Goal: Task Accomplishment & Management: Complete application form

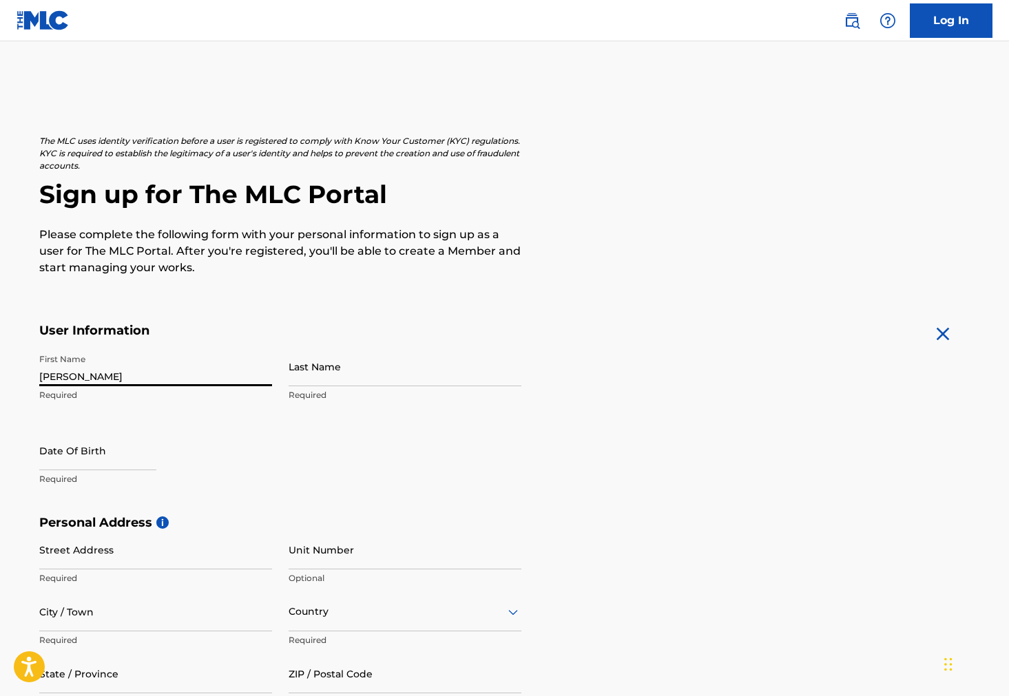
type input "[PERSON_NAME]"
select select "7"
select select "2025"
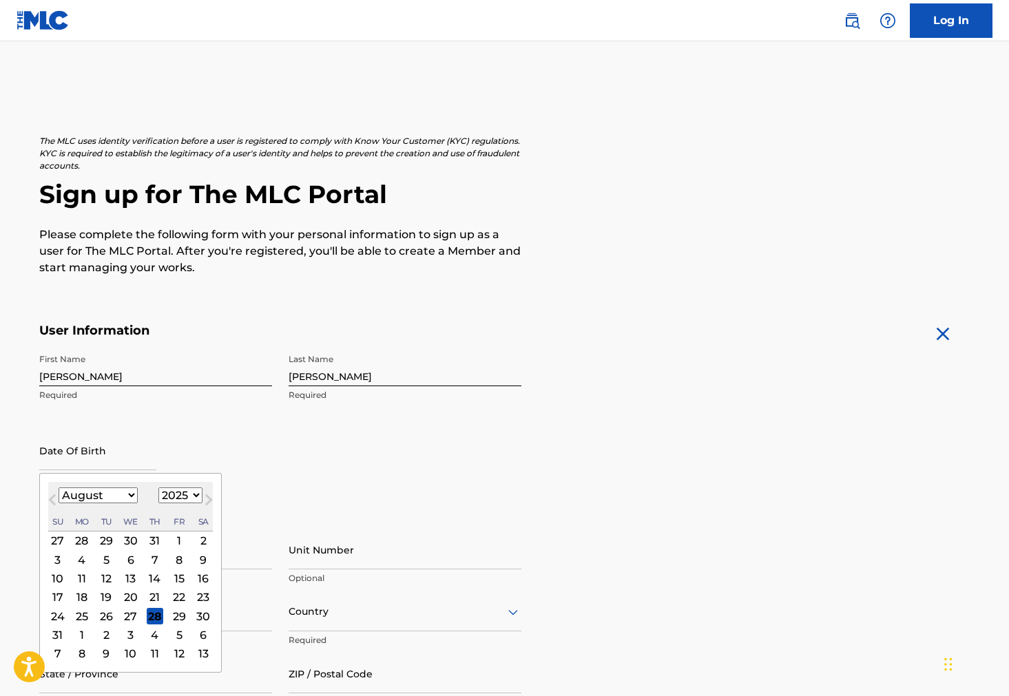
select select "0"
click at [59, 600] on div "19" at bounding box center [57, 597] width 17 height 17
type input "[DATE]"
click at [113, 457] on input "[DATE]" at bounding box center [97, 450] width 117 height 39
select select "1963"
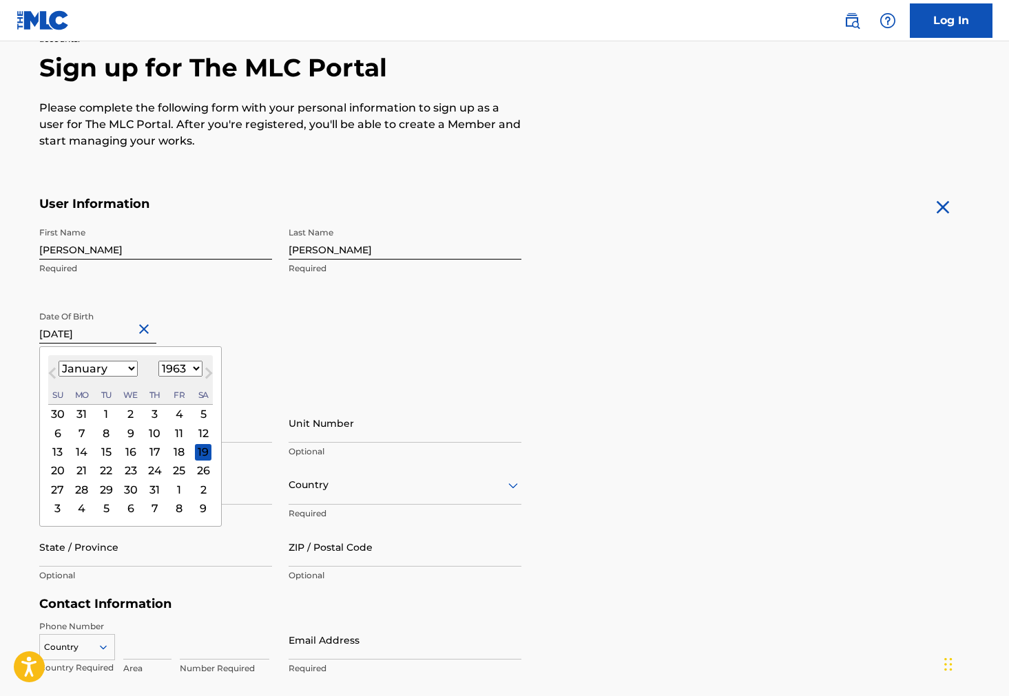
scroll to position [136, 0]
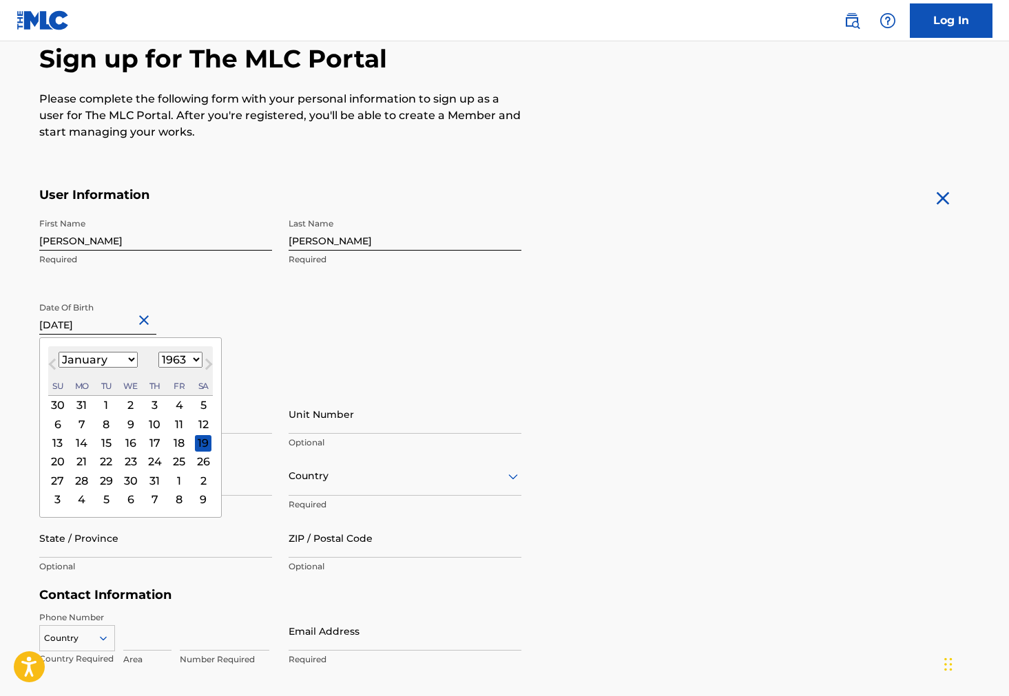
click at [246, 333] on div "Date Of Birth [DEMOGRAPHIC_DATA] [DEMOGRAPHIC_DATA] Previous Month Next Month […" at bounding box center [155, 326] width 233 height 62
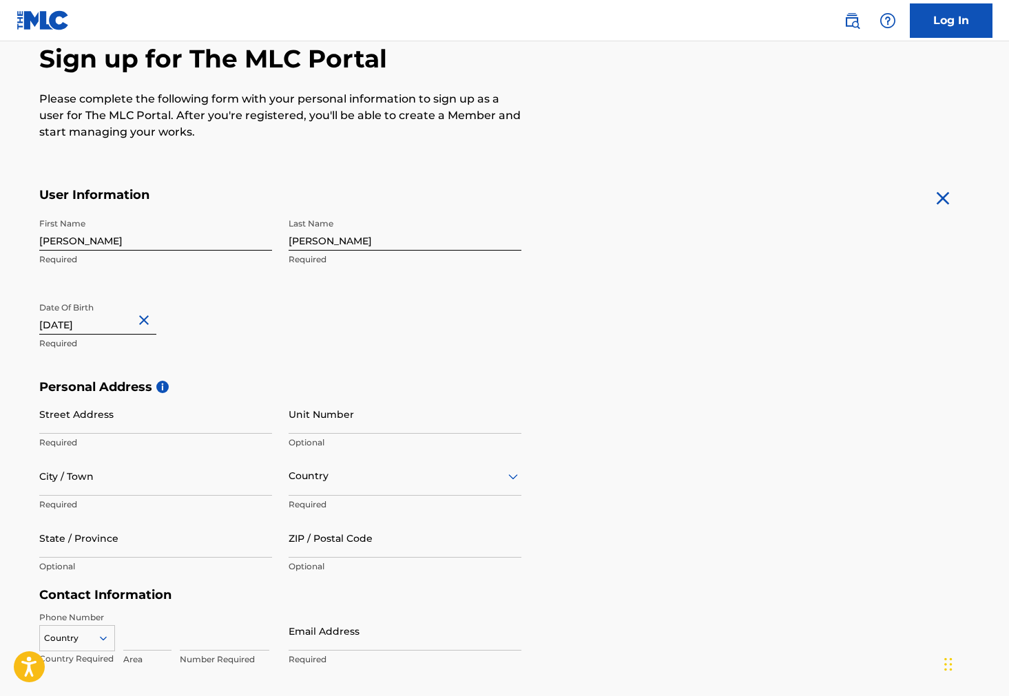
click at [112, 325] on input "[DATE]" at bounding box center [97, 314] width 117 height 39
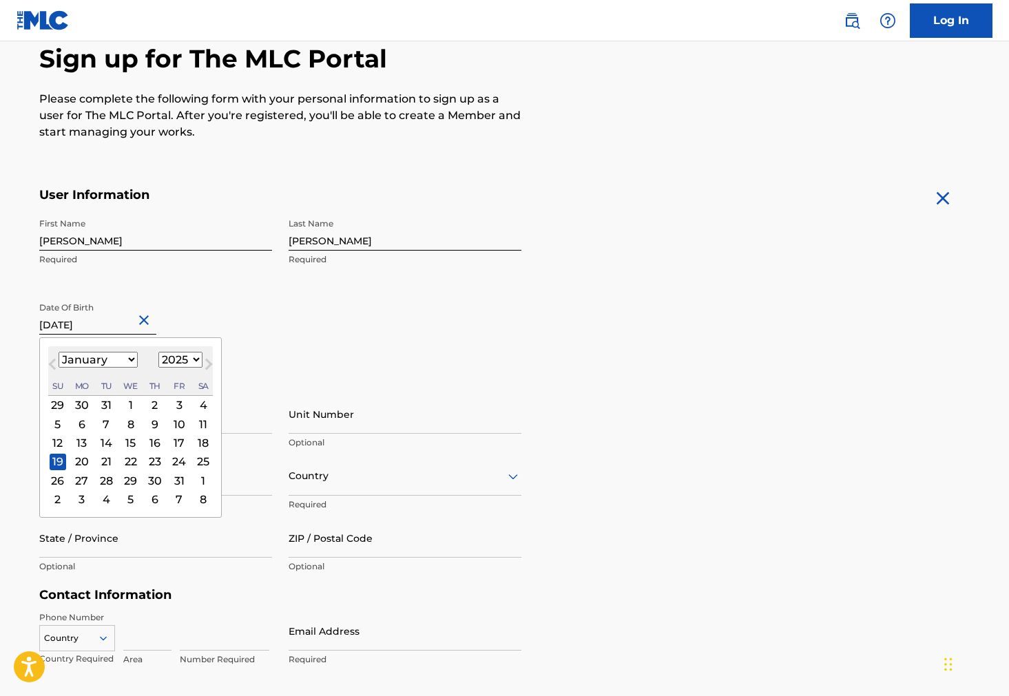
select select "1963"
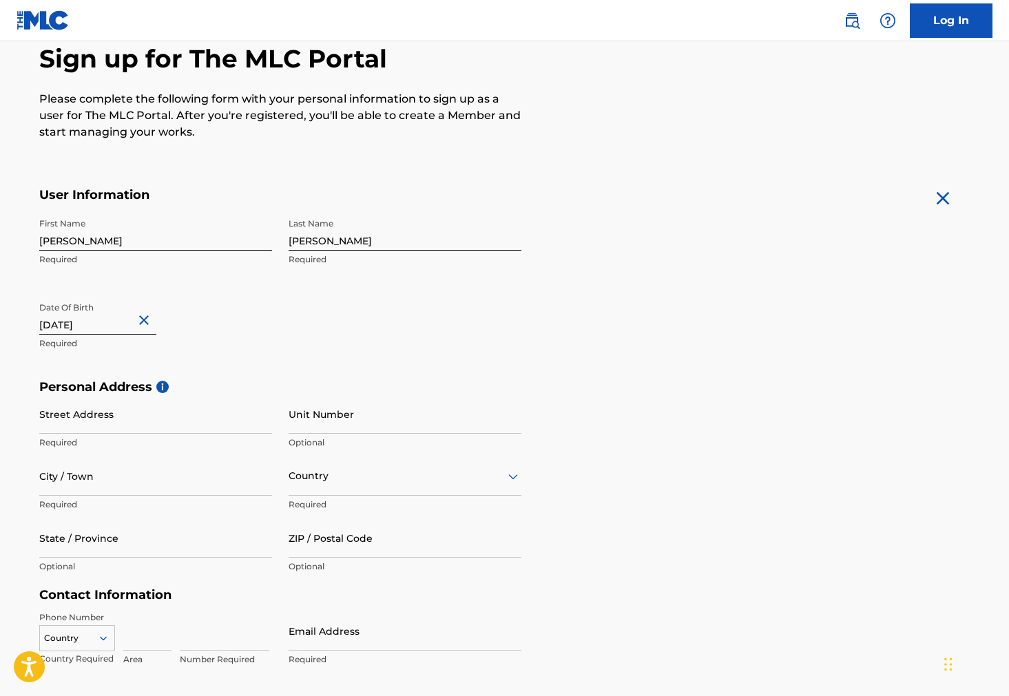
click at [156, 320] on button "Close" at bounding box center [146, 321] width 21 height 42
click at [68, 318] on input "text" at bounding box center [97, 314] width 117 height 39
select select "7"
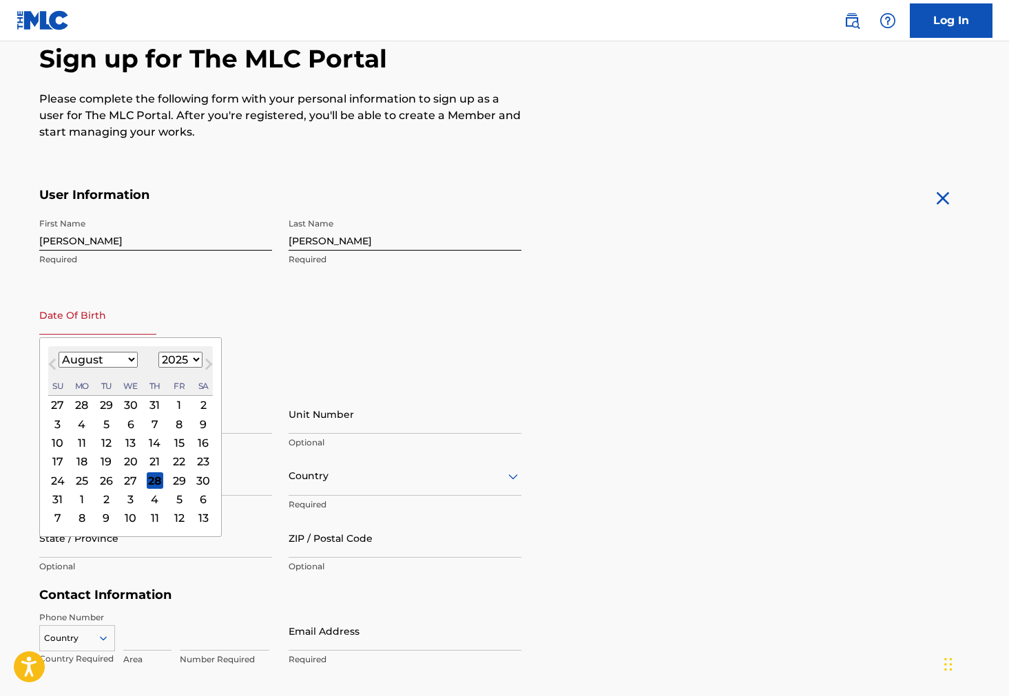
select select "1963"
select select "0"
click at [195, 441] on div "19" at bounding box center [203, 442] width 17 height 17
type input "[DATE]"
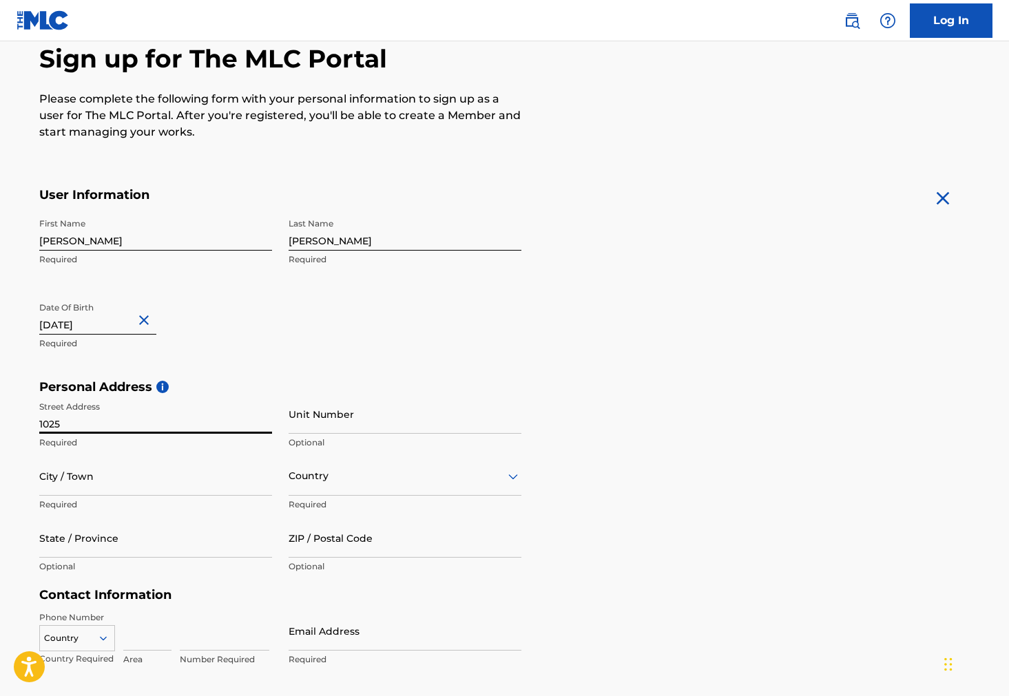
type input "10251"
type input "[STREET_ADDRESS]"
type input "Eastvale"
type input "[GEOGRAPHIC_DATA]"
type input "CA"
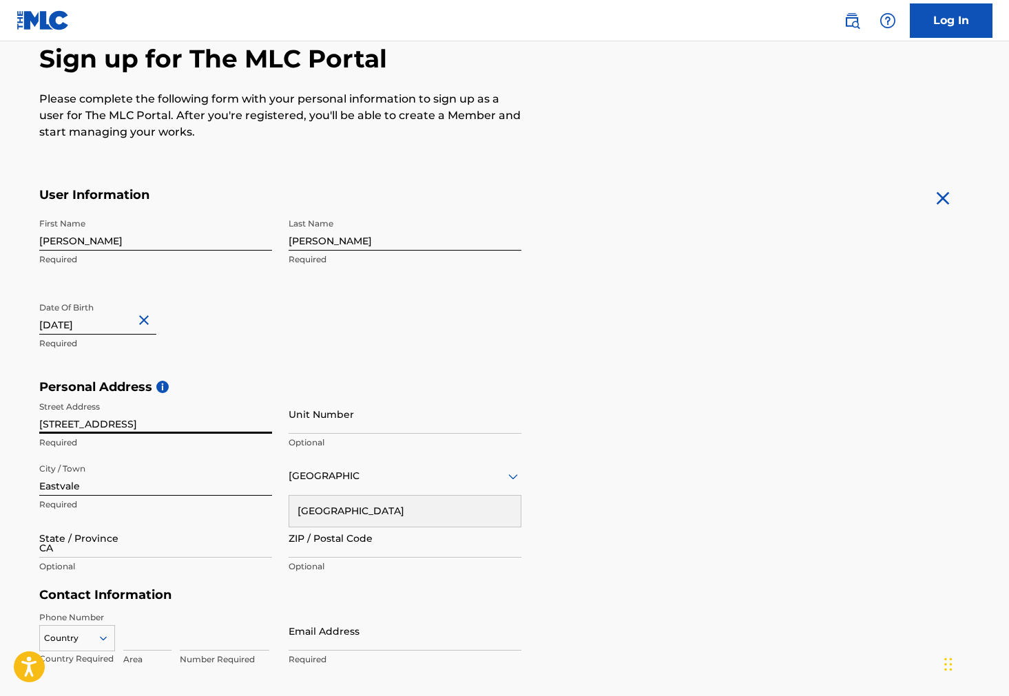
type input "92880"
type input "[GEOGRAPHIC_DATA]"
type input "*4"
type input "[PERSON_NAME][EMAIL_ADDRESS][PERSON_NAME][DOMAIN_NAME]"
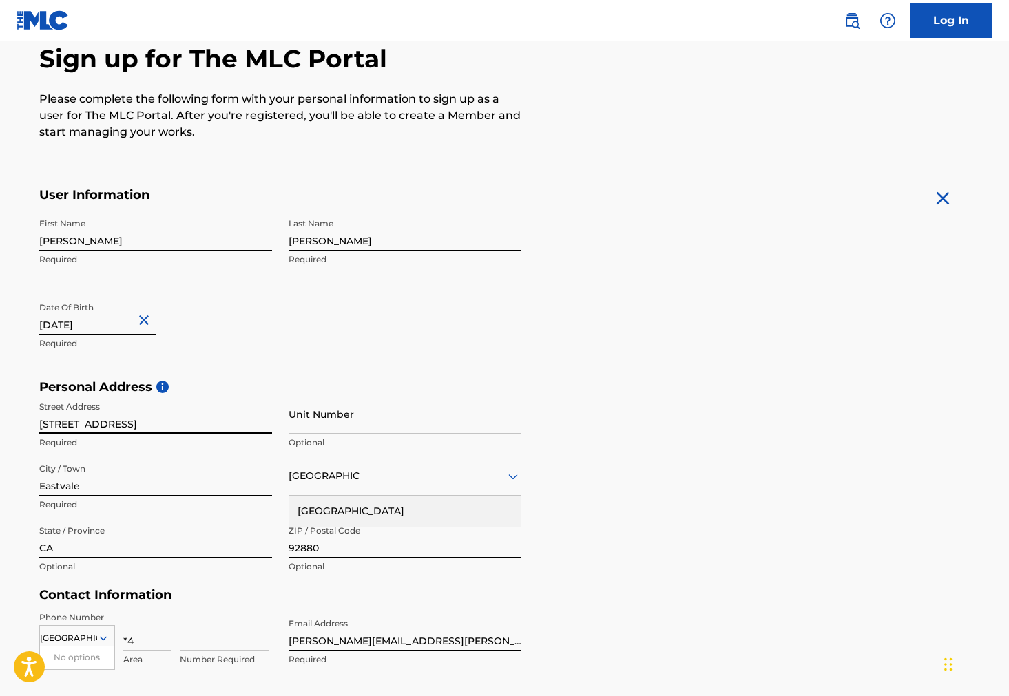
click at [259, 422] on input "[STREET_ADDRESS]" at bounding box center [155, 414] width 233 height 39
type input "[STREET_ADDRESS]"
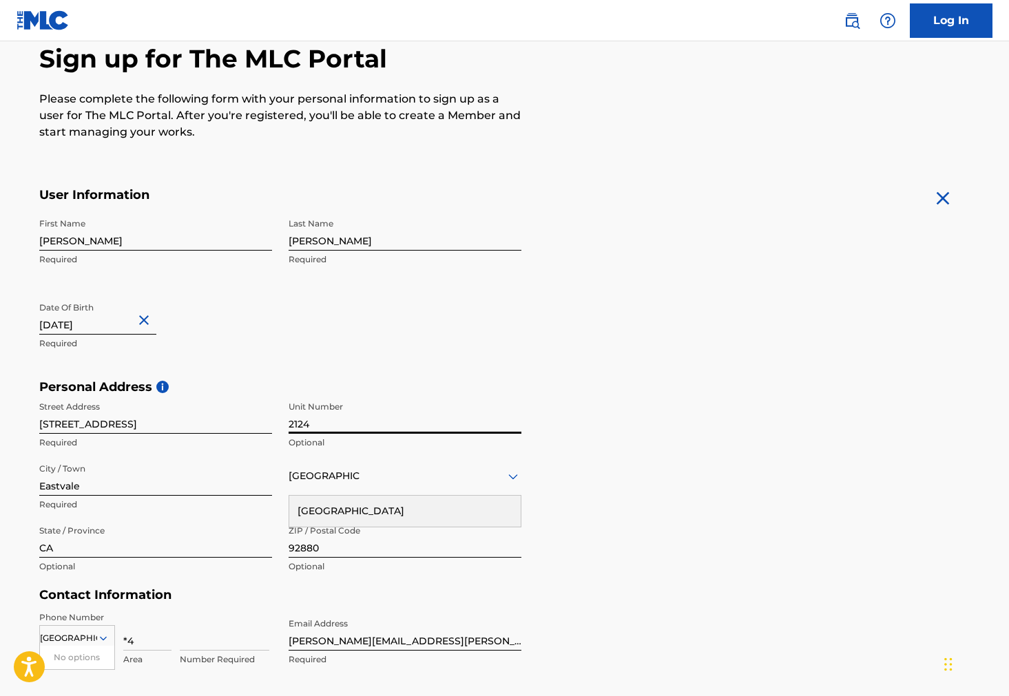
type input "2124"
drag, startPoint x: 86, startPoint y: 485, endPoint x: 25, endPoint y: 485, distance: 60.6
click at [139, 457] on input "Orlando" at bounding box center [155, 476] width 233 height 39
type input "Orlando"
click at [390, 479] on div "[GEOGRAPHIC_DATA]" at bounding box center [405, 476] width 233 height 17
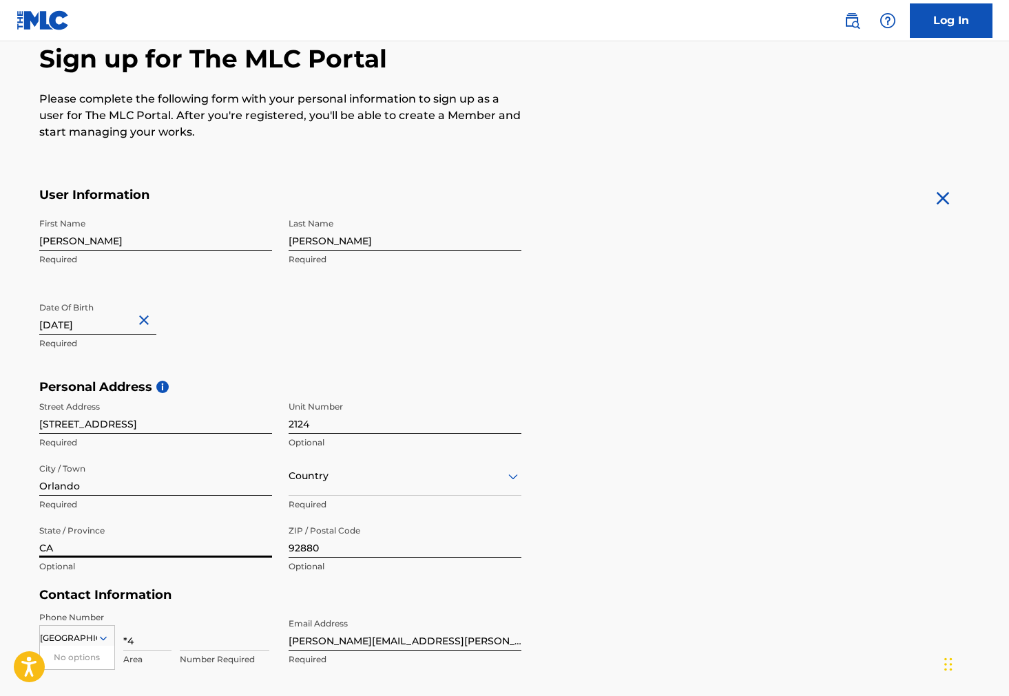
drag, startPoint x: 63, startPoint y: 542, endPoint x: 16, endPoint y: 543, distance: 46.8
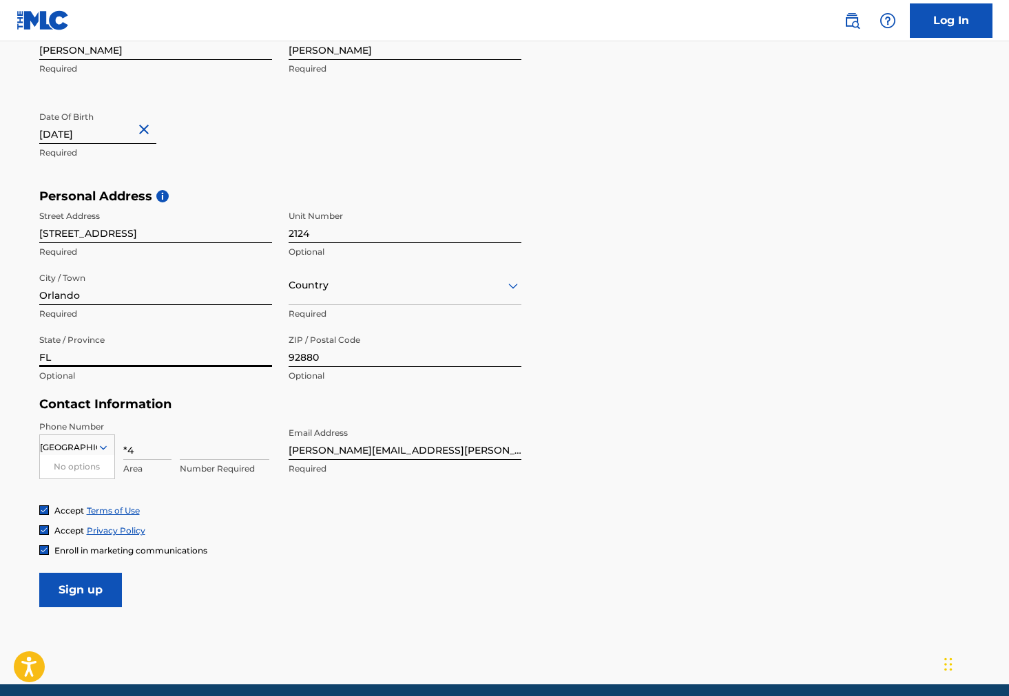
scroll to position [330, 0]
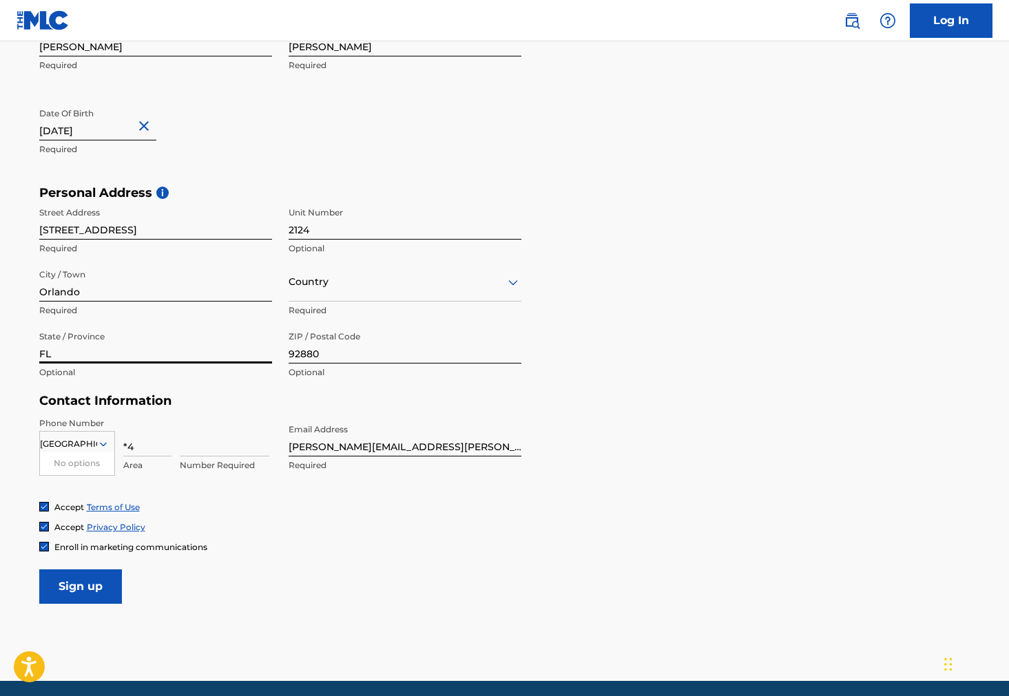
type input "FL"
click at [101, 441] on icon at bounding box center [103, 444] width 12 height 12
click at [100, 442] on icon at bounding box center [102, 444] width 7 height 4
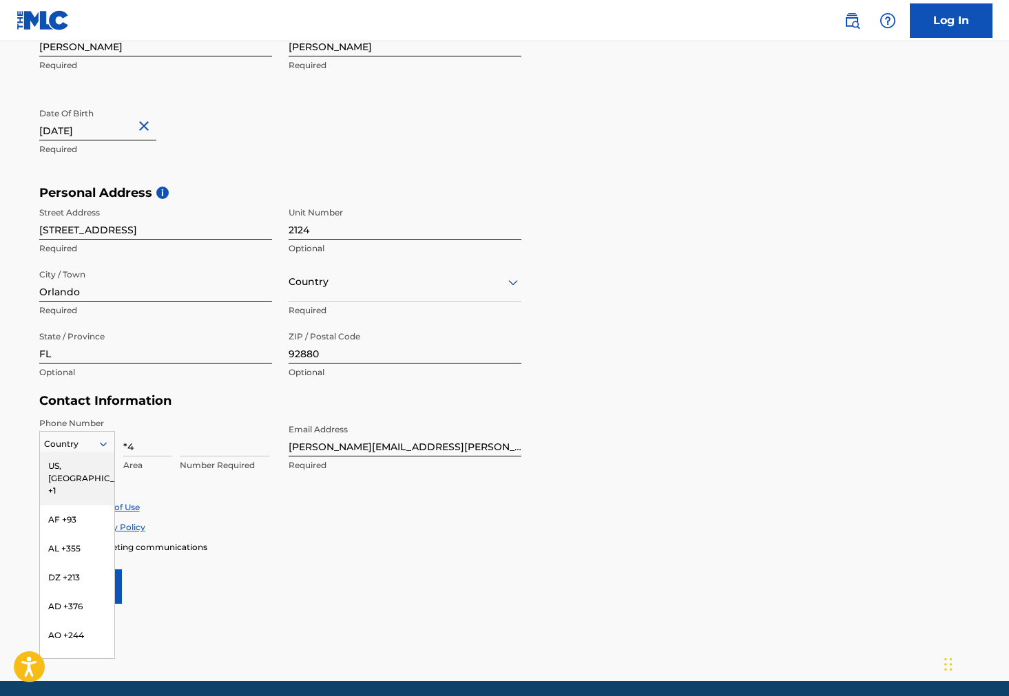
click at [76, 463] on div "US, [GEOGRAPHIC_DATA] +1" at bounding box center [77, 479] width 74 height 54
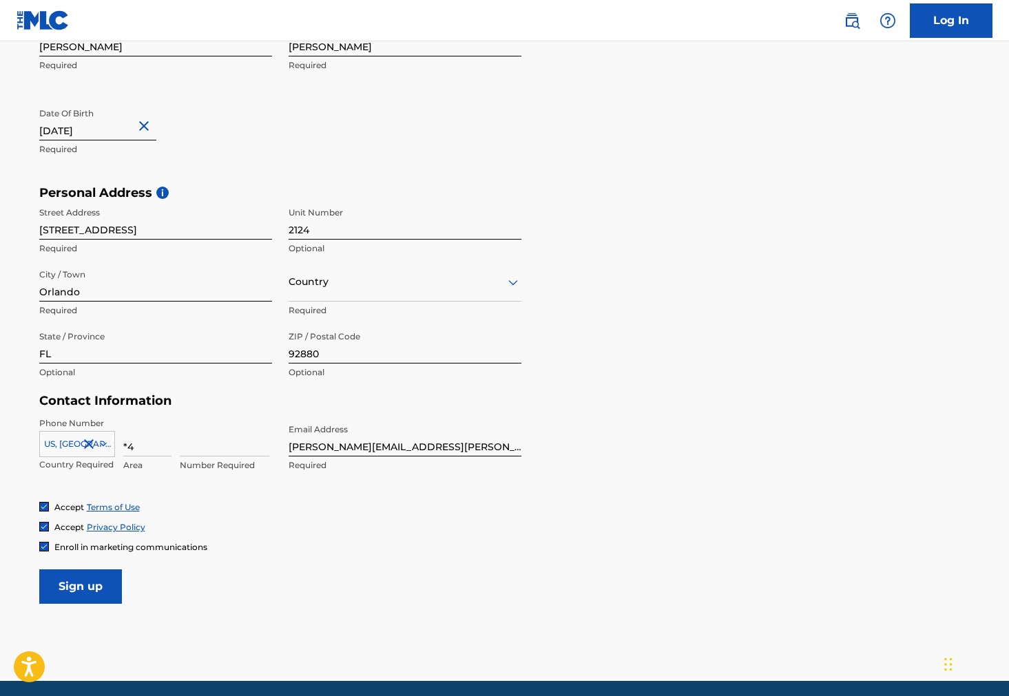
drag, startPoint x: 140, startPoint y: 445, endPoint x: 120, endPoint y: 445, distance: 19.3
click at [120, 445] on div "[GEOGRAPHIC_DATA], [GEOGRAPHIC_DATA] +1 Country Required *4 Area Number Required" at bounding box center [155, 448] width 233 height 62
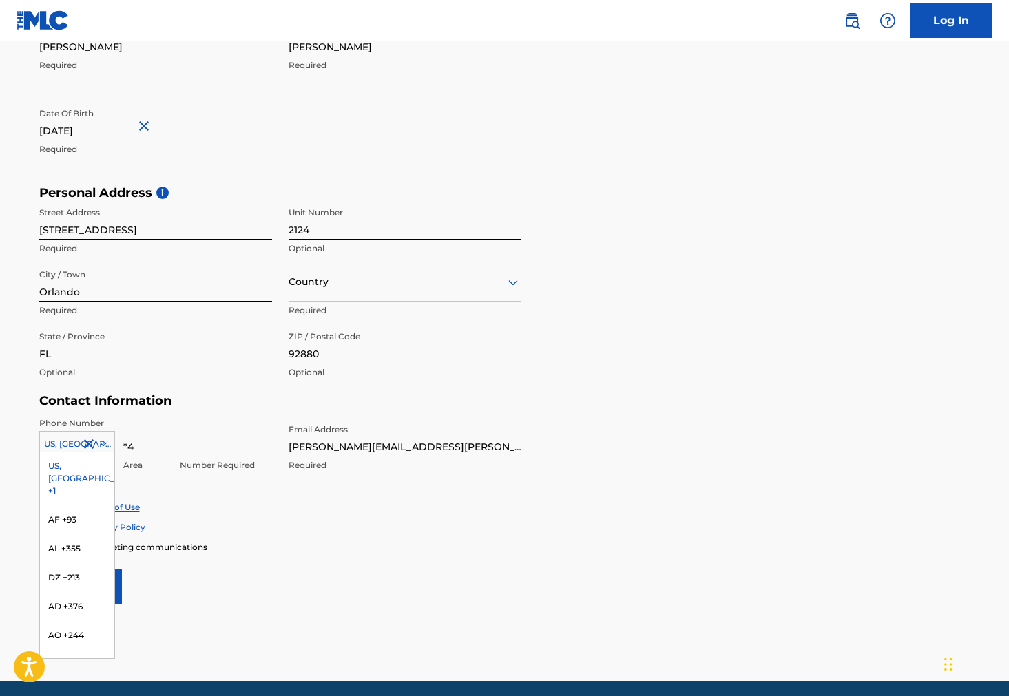
click at [99, 442] on icon at bounding box center [102, 444] width 7 height 4
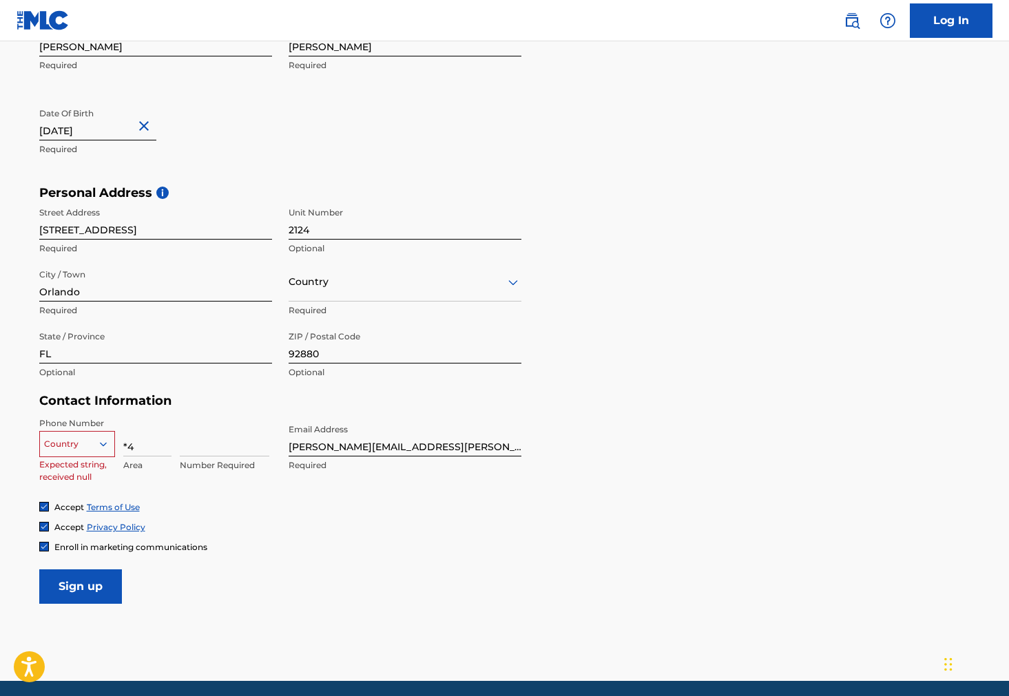
drag, startPoint x: 139, startPoint y: 444, endPoint x: 120, endPoint y: 441, distance: 19.6
click at [120, 441] on div "Country Expected string, received null *4 Area Number Required" at bounding box center [155, 448] width 233 height 62
type input "201"
type input "2018858985"
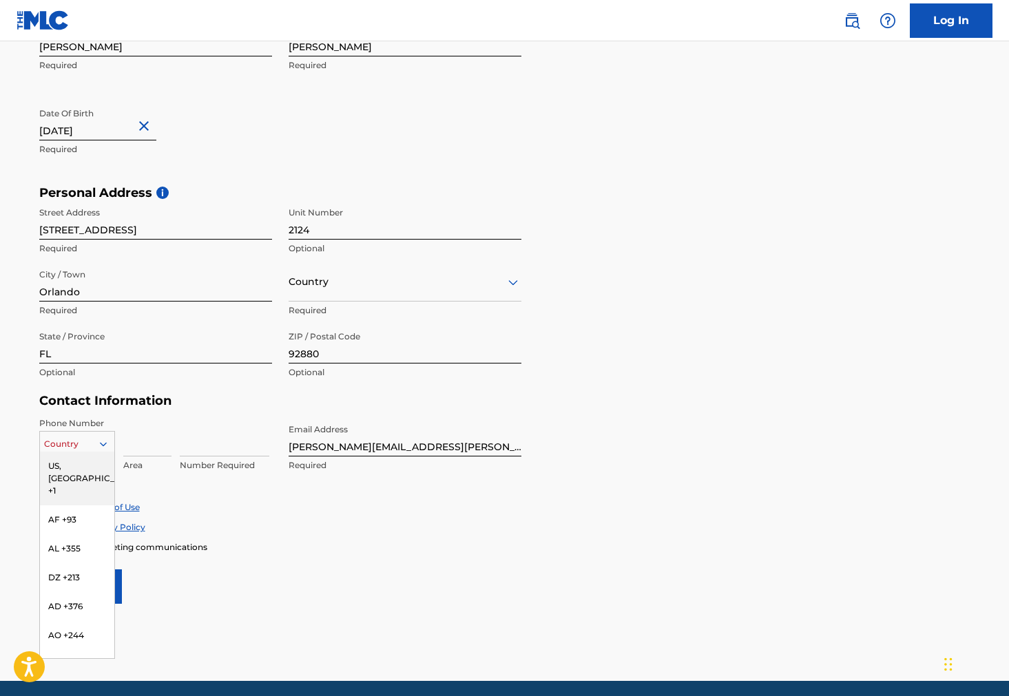
click at [106, 442] on icon at bounding box center [102, 444] width 7 height 4
click at [79, 461] on div "US, [GEOGRAPHIC_DATA] +1" at bounding box center [77, 479] width 74 height 54
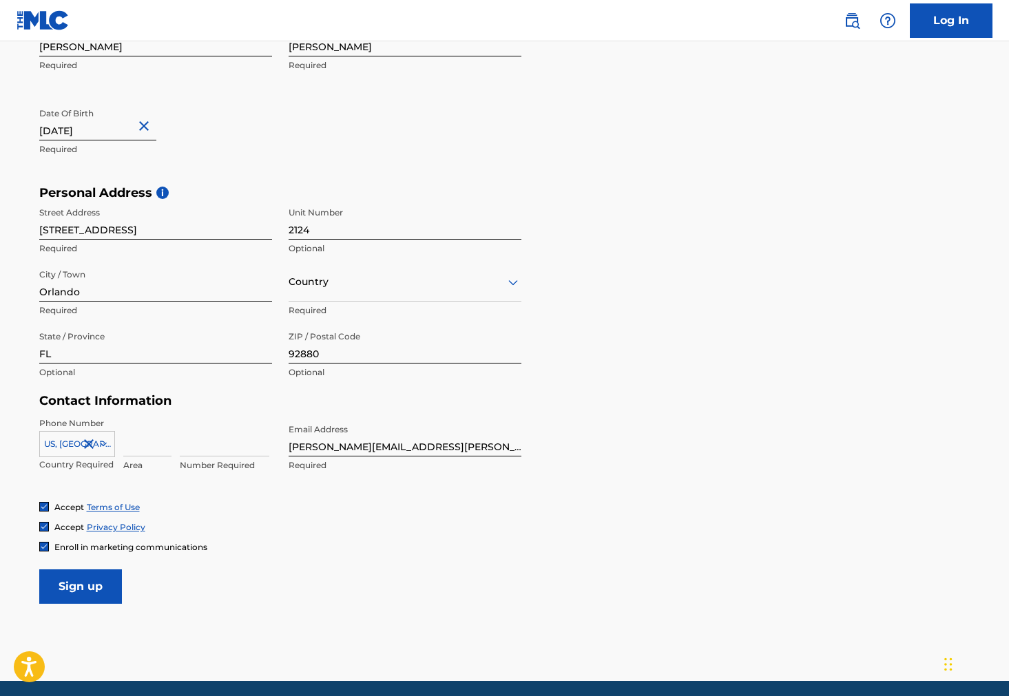
click at [153, 448] on input at bounding box center [147, 436] width 48 height 39
type input "201"
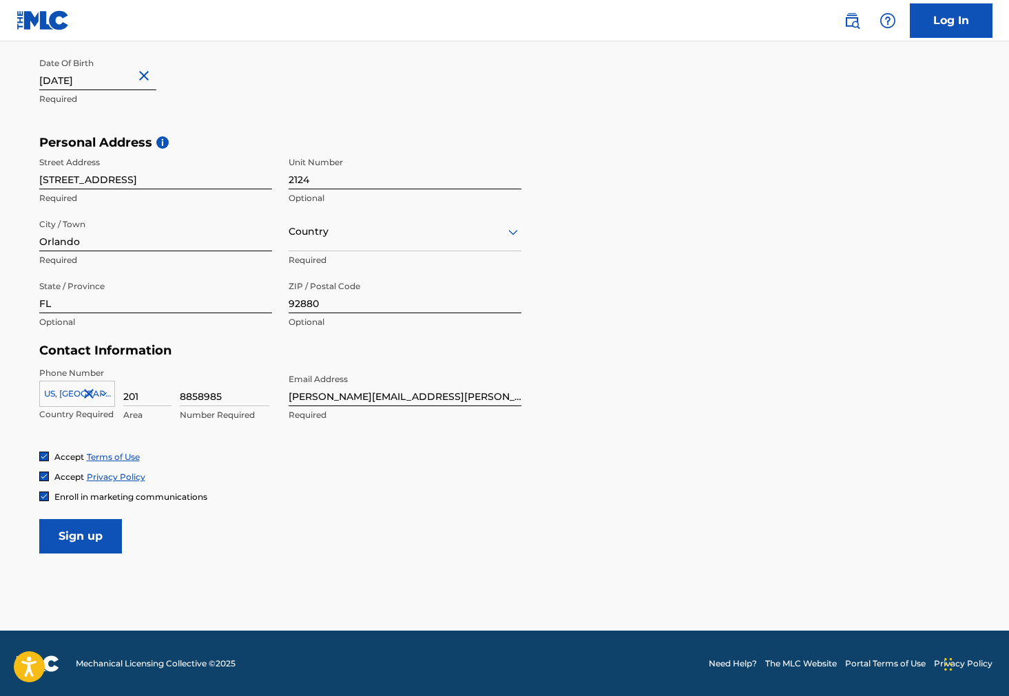
scroll to position [379, 0]
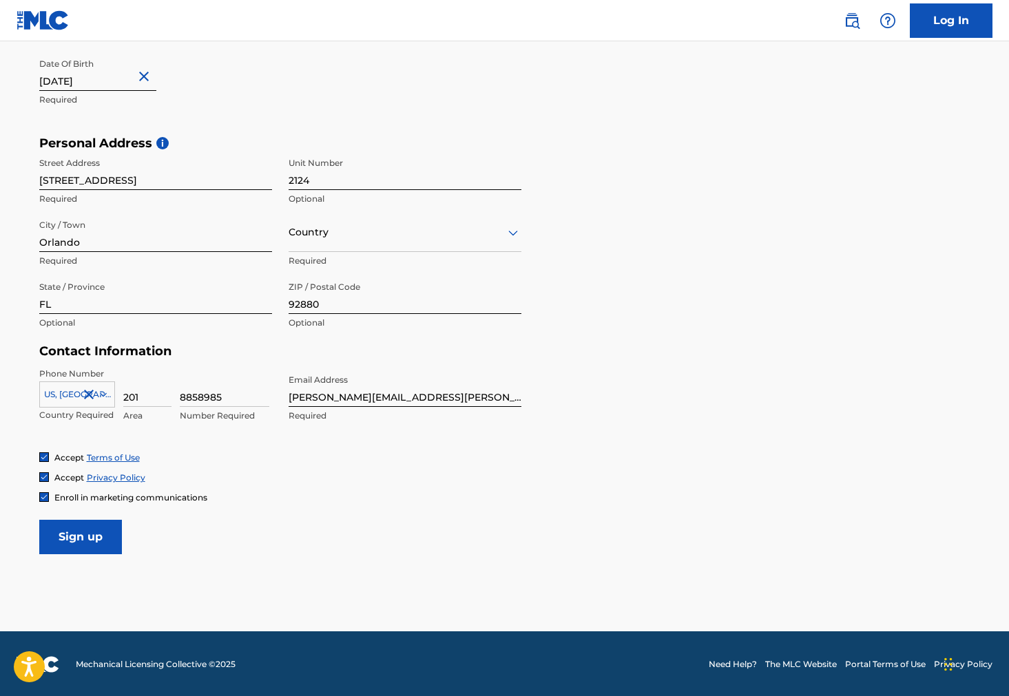
type input "8858985"
click at [89, 532] on input "Sign up" at bounding box center [80, 537] width 83 height 34
click at [514, 231] on icon at bounding box center [513, 233] width 10 height 6
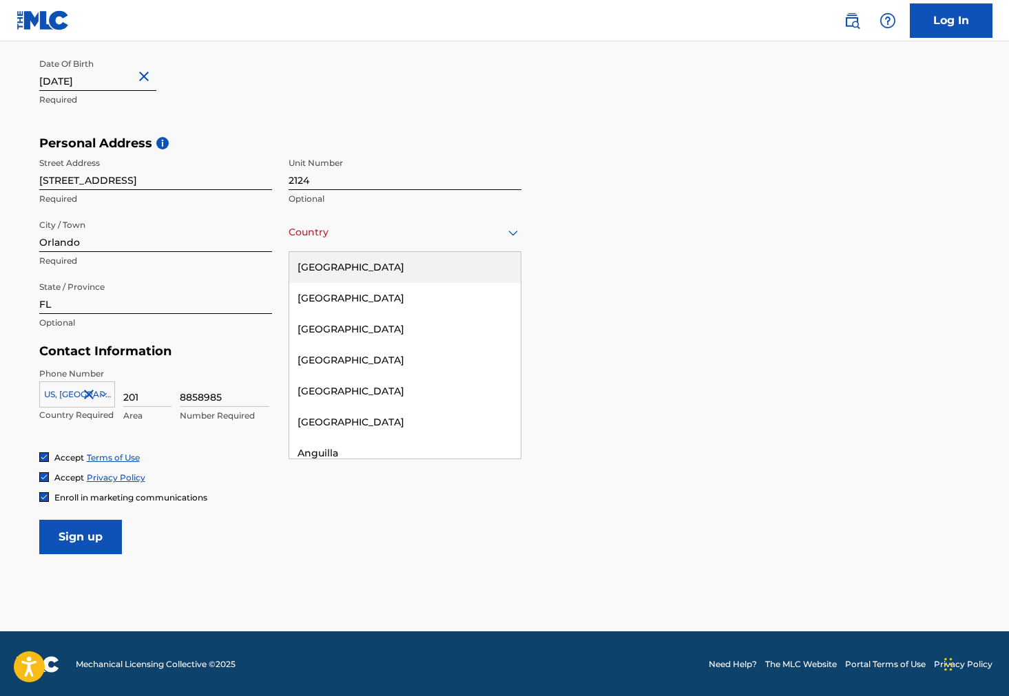
click at [357, 265] on div "[GEOGRAPHIC_DATA]" at bounding box center [404, 267] width 231 height 31
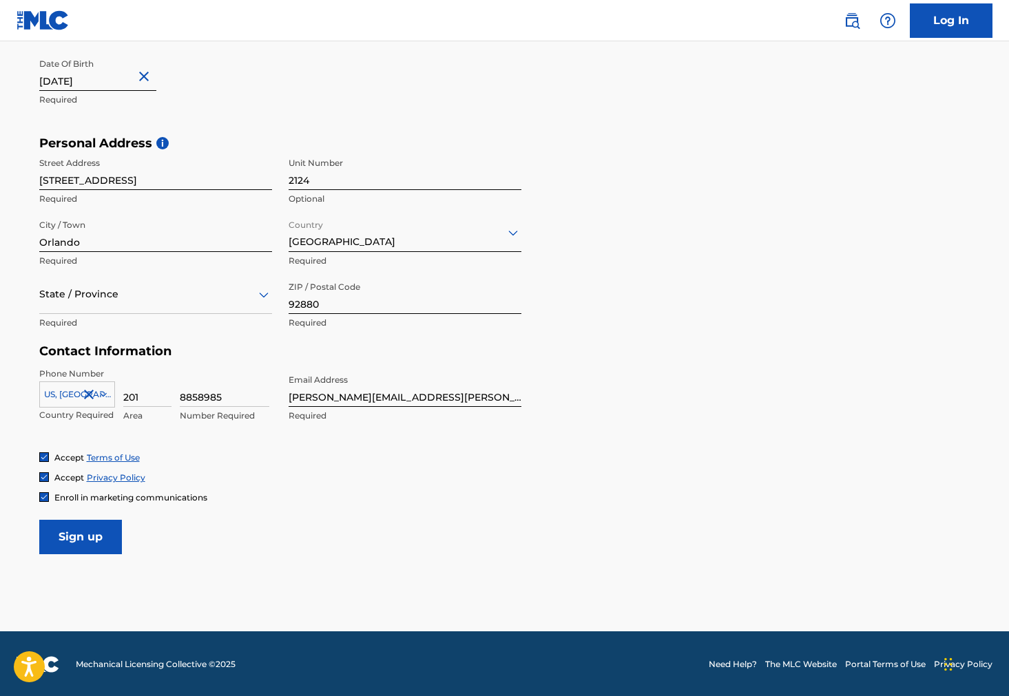
click at [266, 291] on icon at bounding box center [263, 294] width 17 height 17
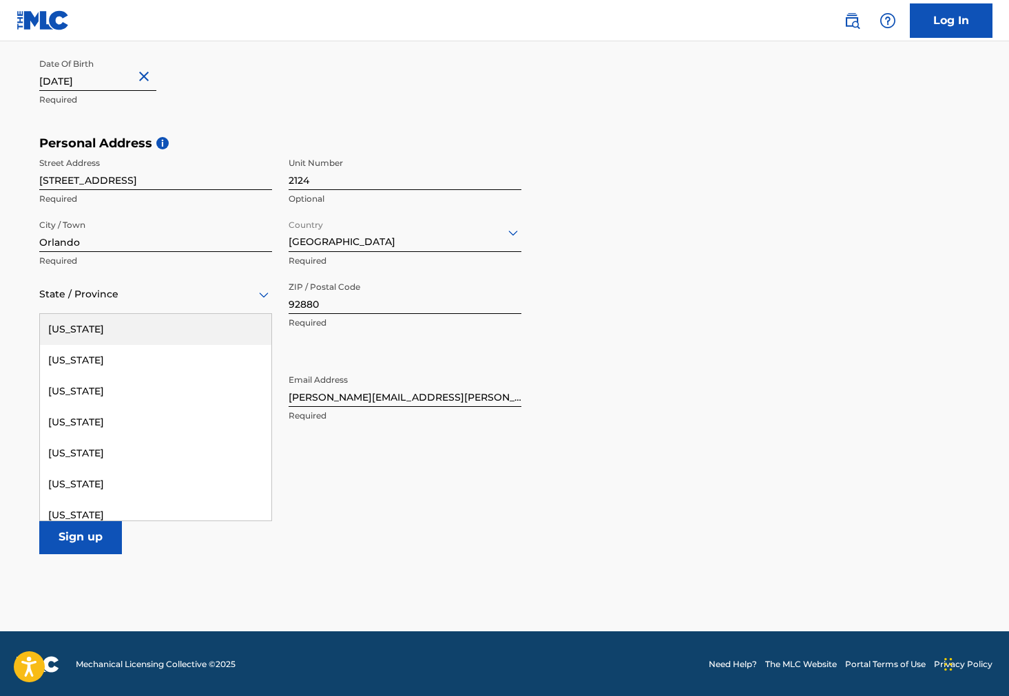
type input "f"
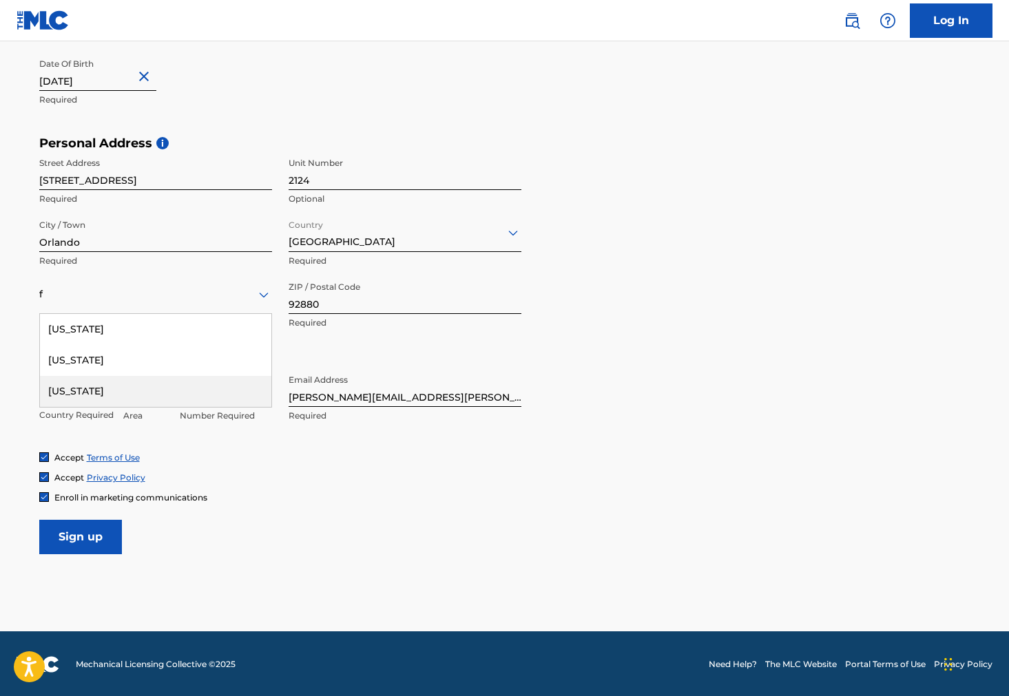
click at [74, 393] on div "[US_STATE]" at bounding box center [155, 391] width 231 height 31
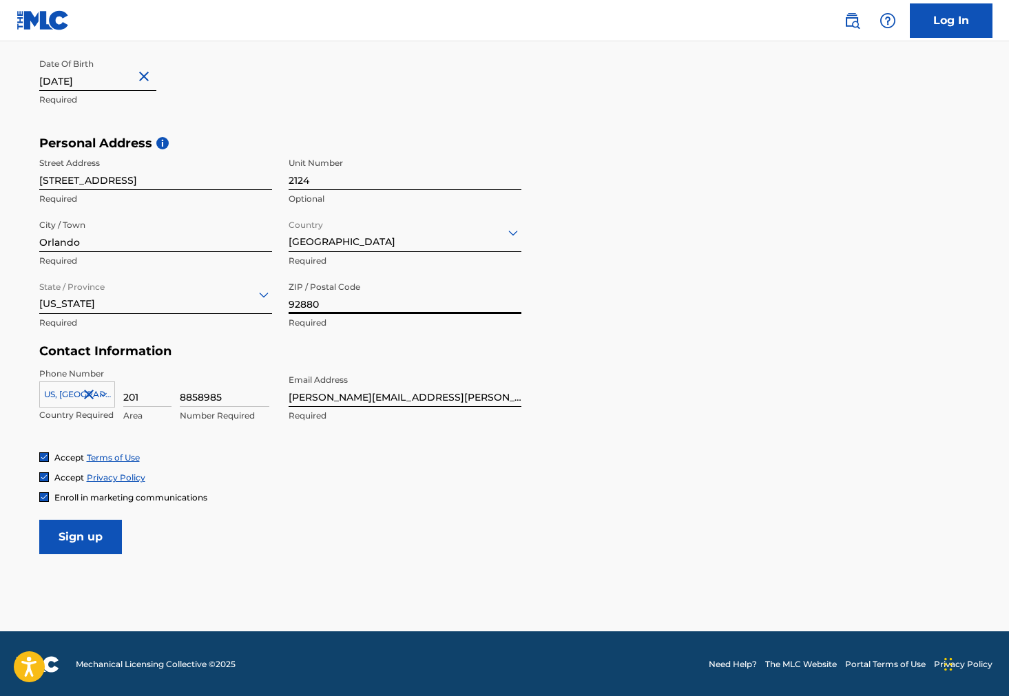
drag, startPoint x: 331, startPoint y: 304, endPoint x: 275, endPoint y: 302, distance: 55.1
type input "32825"
click at [102, 392] on icon at bounding box center [103, 394] width 12 height 12
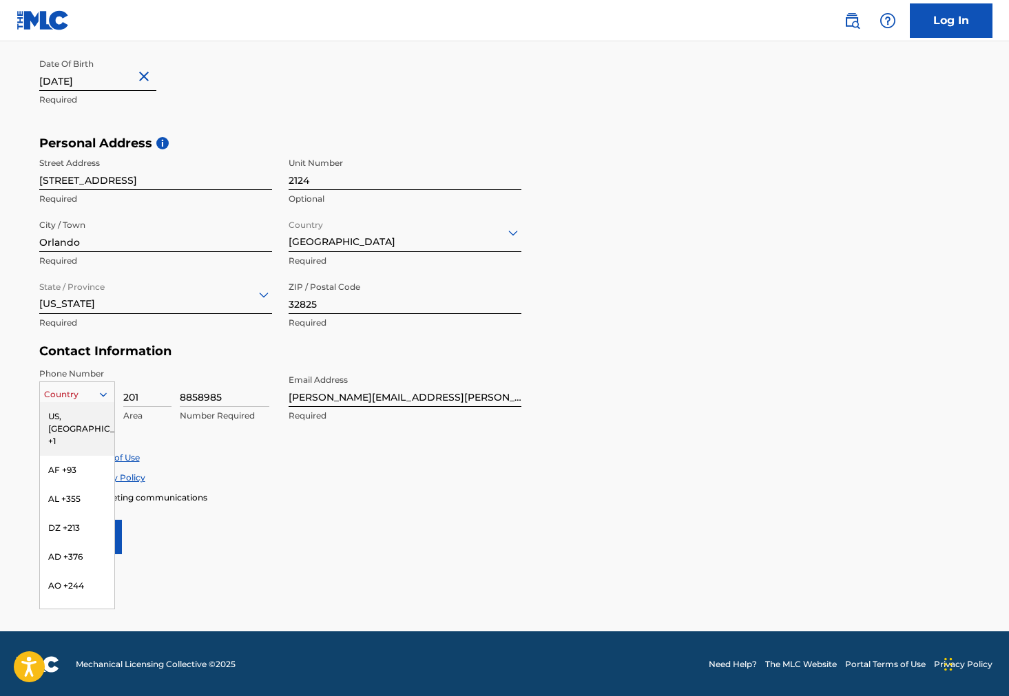
click at [79, 417] on div "US, [GEOGRAPHIC_DATA] +1" at bounding box center [77, 429] width 74 height 54
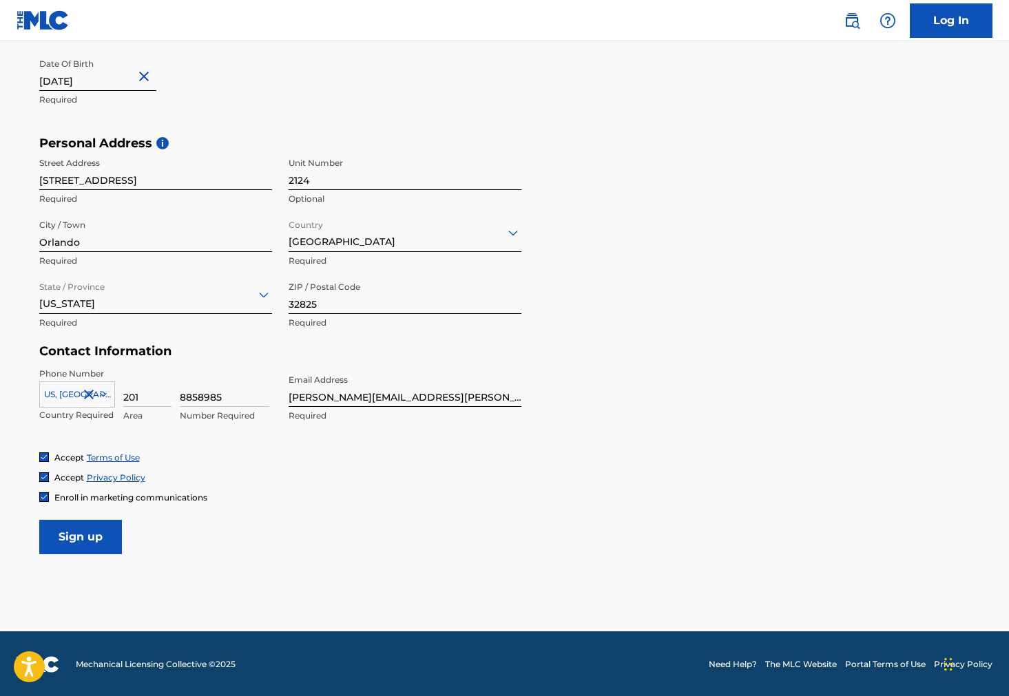
click at [92, 536] on input "Sign up" at bounding box center [80, 537] width 83 height 34
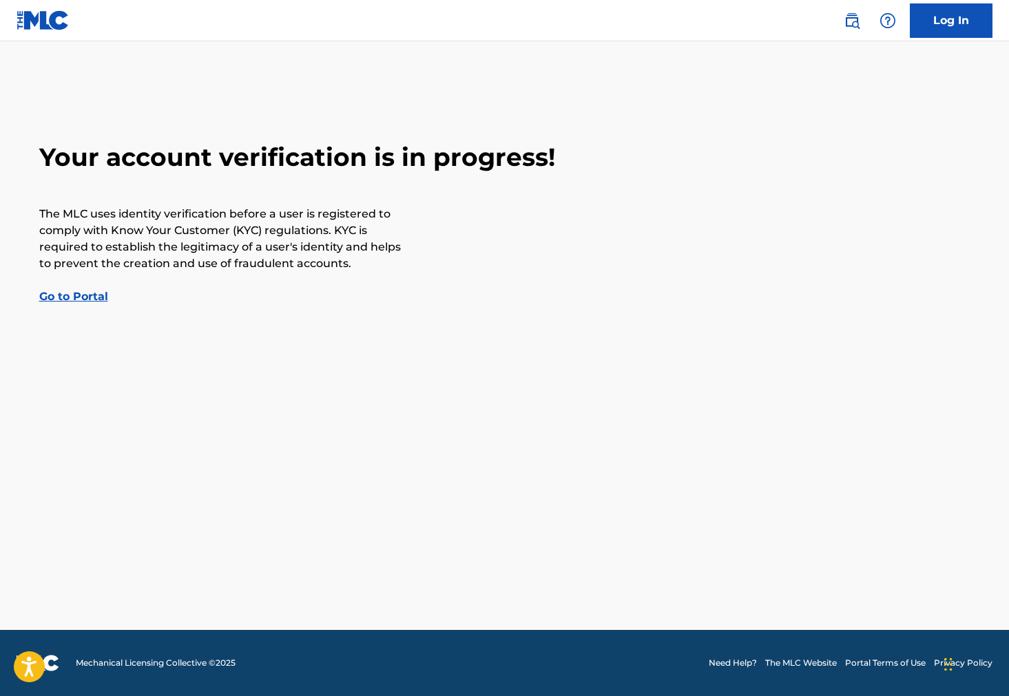
click at [79, 294] on link "Go to Portal" at bounding box center [73, 296] width 69 height 13
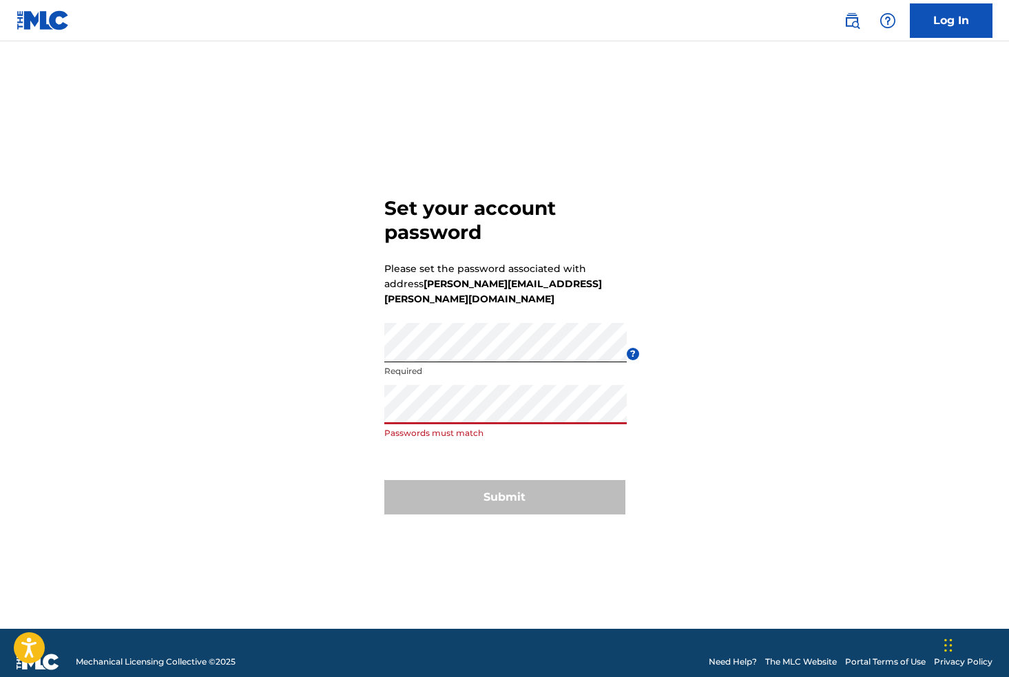
click at [319, 406] on div "Set your account password Please set the password associated with address luis.…" at bounding box center [505, 352] width 964 height 553
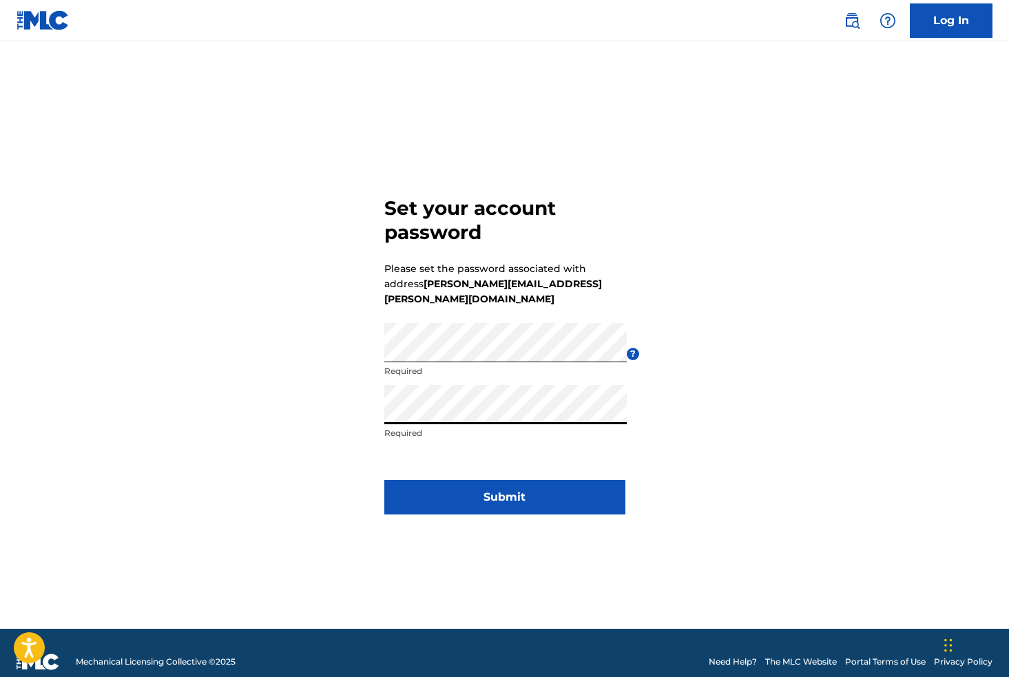
click at [725, 355] on div "Set your account password Please set the password associated with address luis.…" at bounding box center [505, 352] width 964 height 553
click at [510, 494] on button "Submit" at bounding box center [504, 497] width 241 height 34
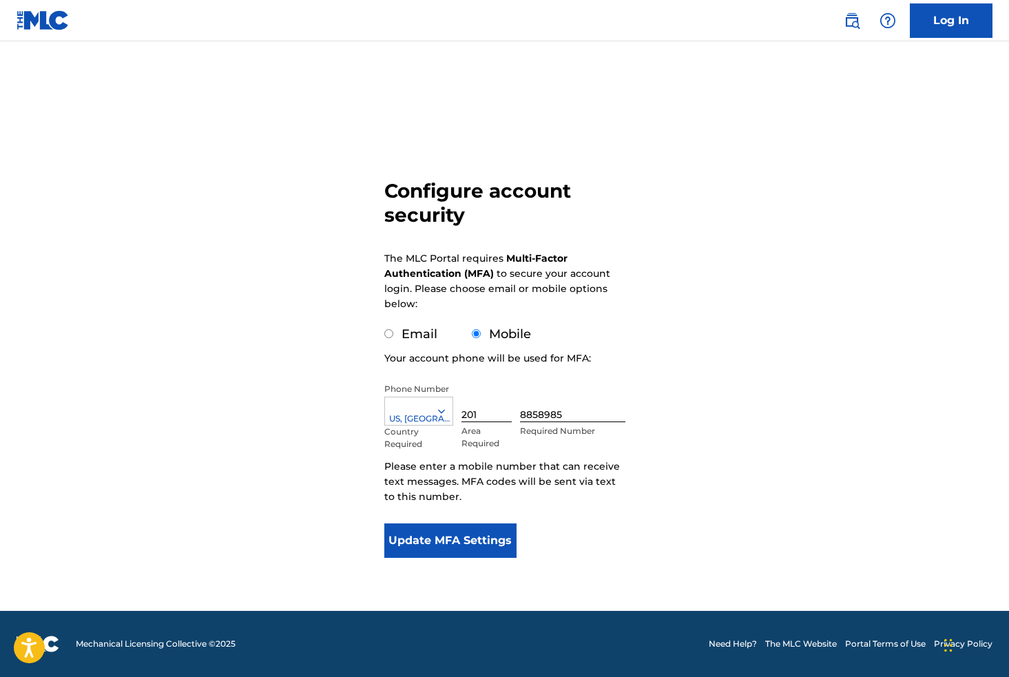
click at [470, 542] on button "Update MFA Settings" at bounding box center [450, 540] width 133 height 34
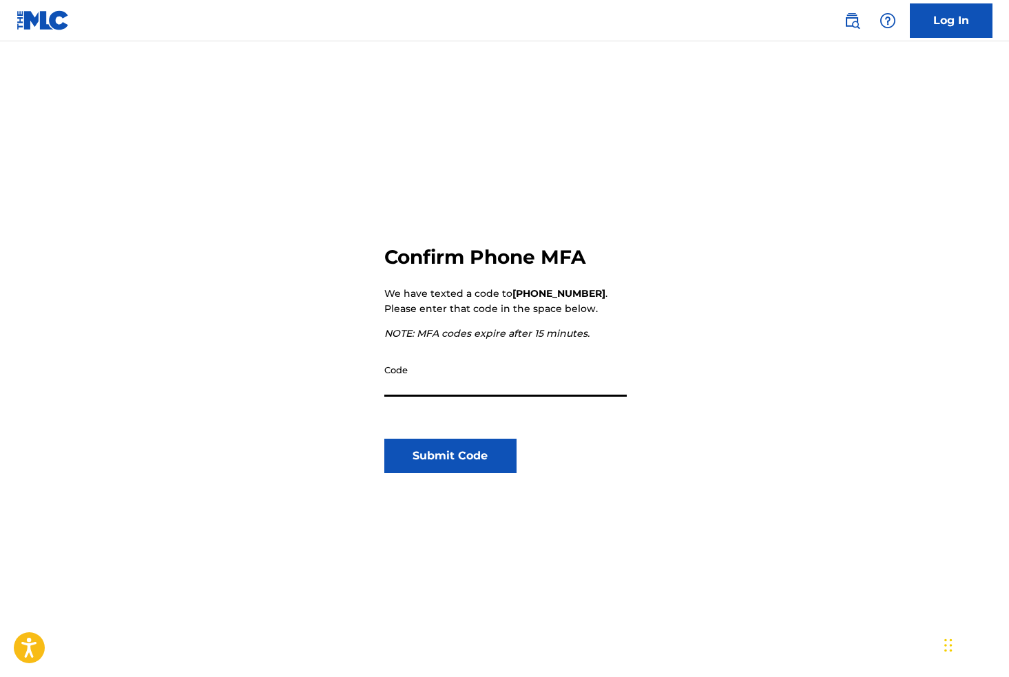
click at [415, 386] on input "Code" at bounding box center [505, 376] width 242 height 39
type input "560507"
click at [451, 457] on button "Submit Code" at bounding box center [450, 456] width 133 height 34
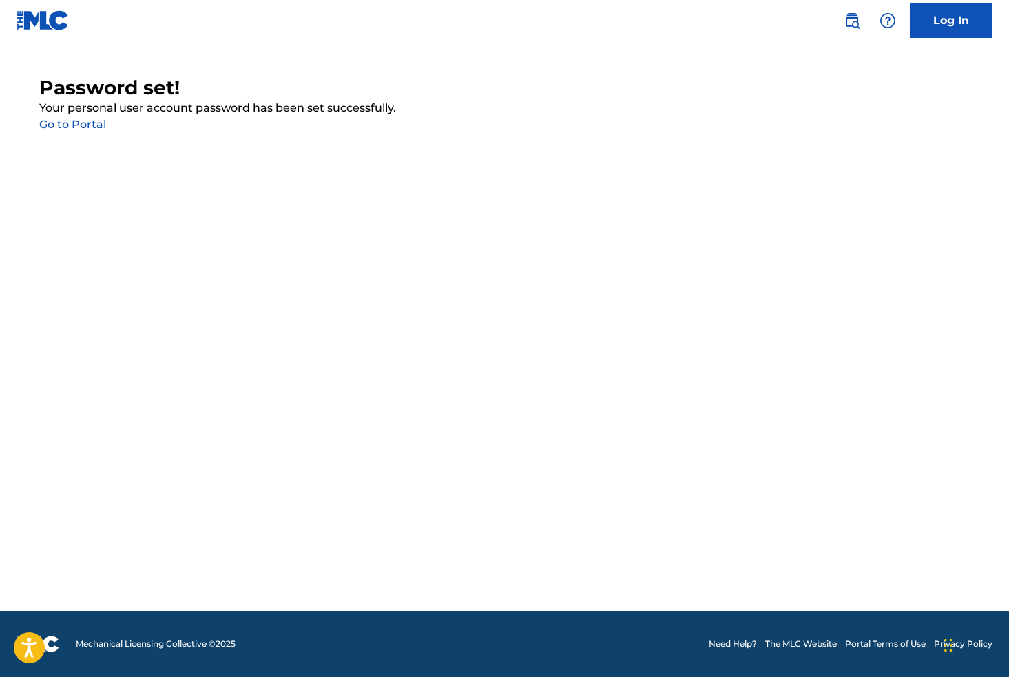
click at [86, 124] on link "Go to Portal" at bounding box center [72, 124] width 67 height 13
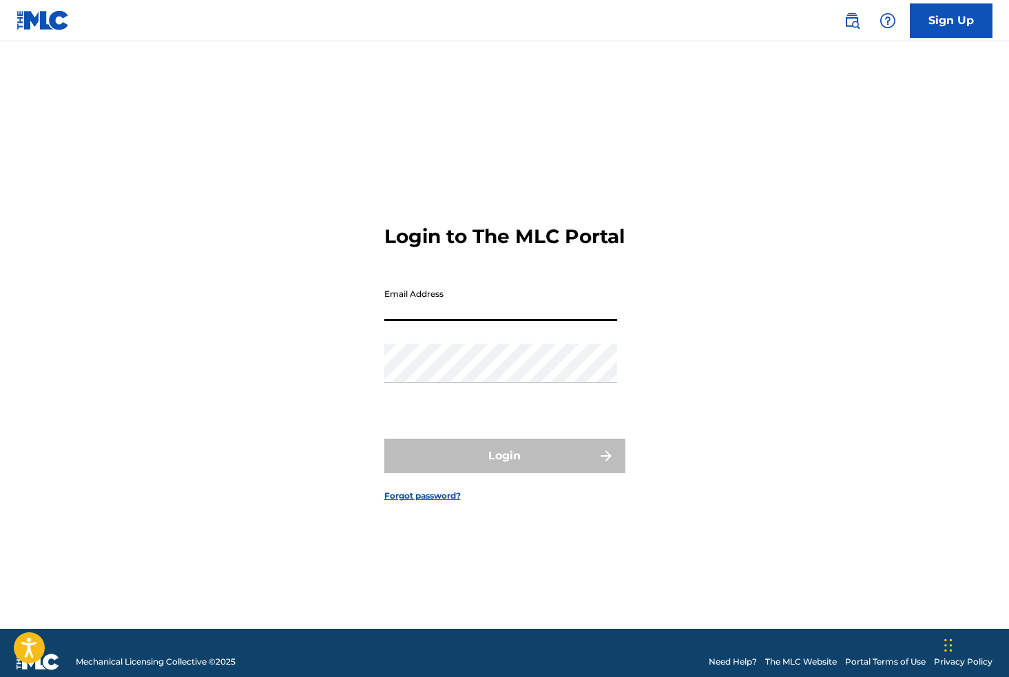
type input "[PERSON_NAME][EMAIL_ADDRESS][PERSON_NAME][DOMAIN_NAME]"
click at [504, 468] on button "Login" at bounding box center [504, 456] width 241 height 34
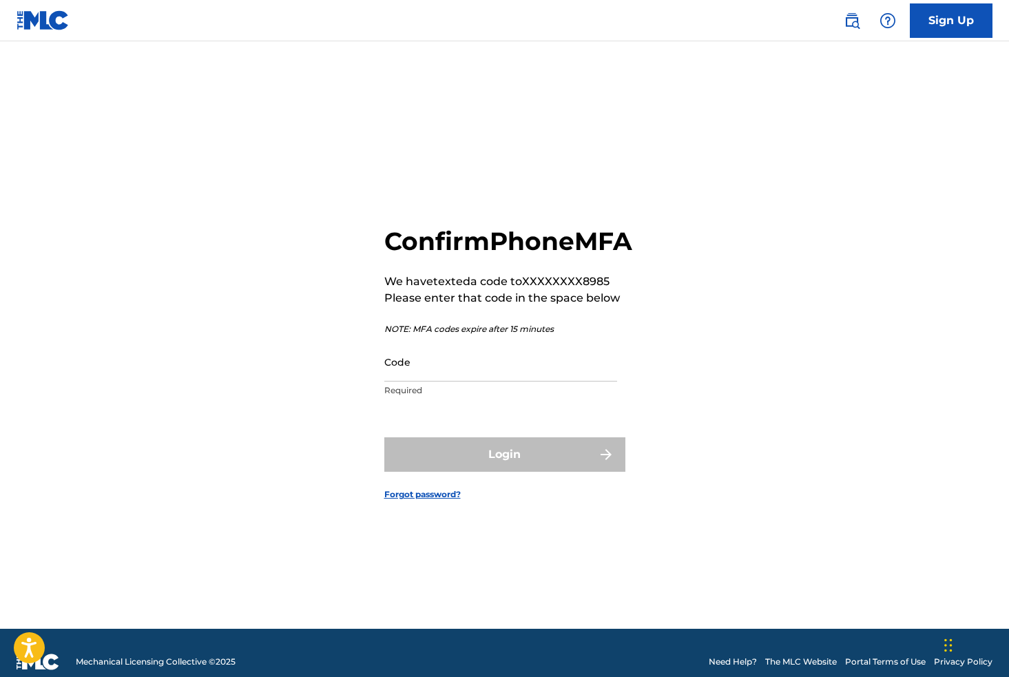
click at [458, 381] on input "Code" at bounding box center [500, 361] width 233 height 39
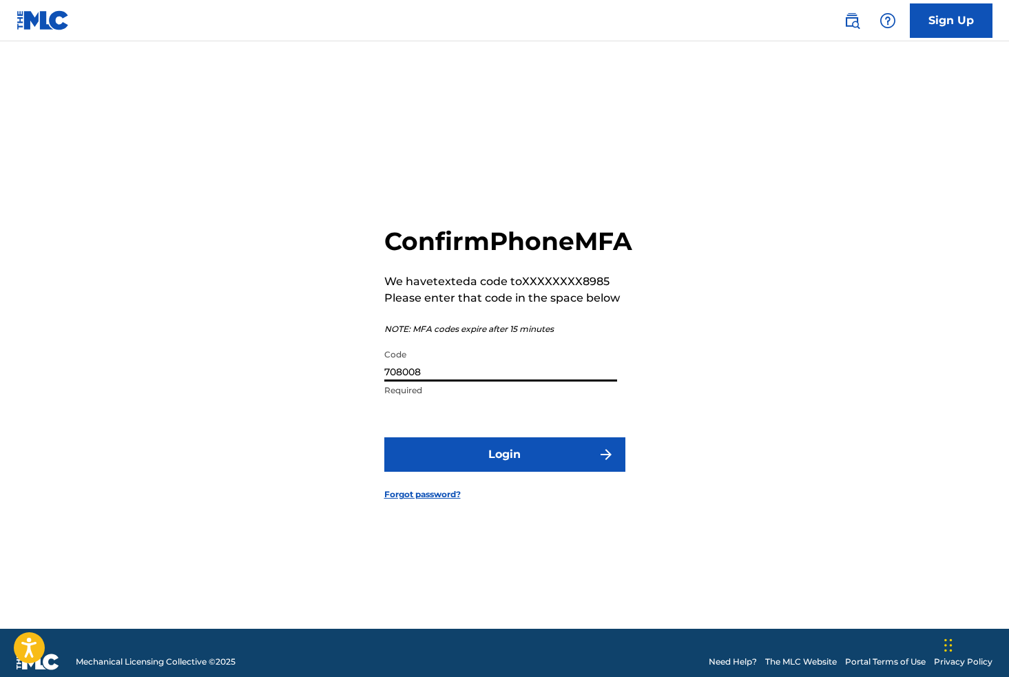
type input "708008"
click at [507, 472] on button "Login" at bounding box center [504, 454] width 241 height 34
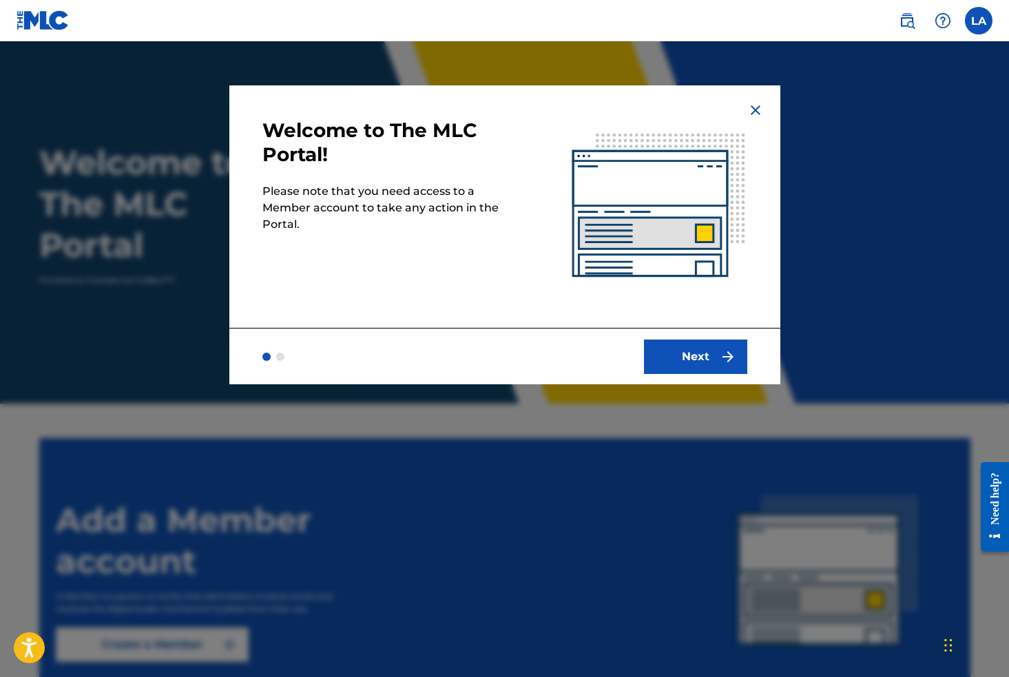
click at [709, 359] on button "Next" at bounding box center [695, 356] width 103 height 34
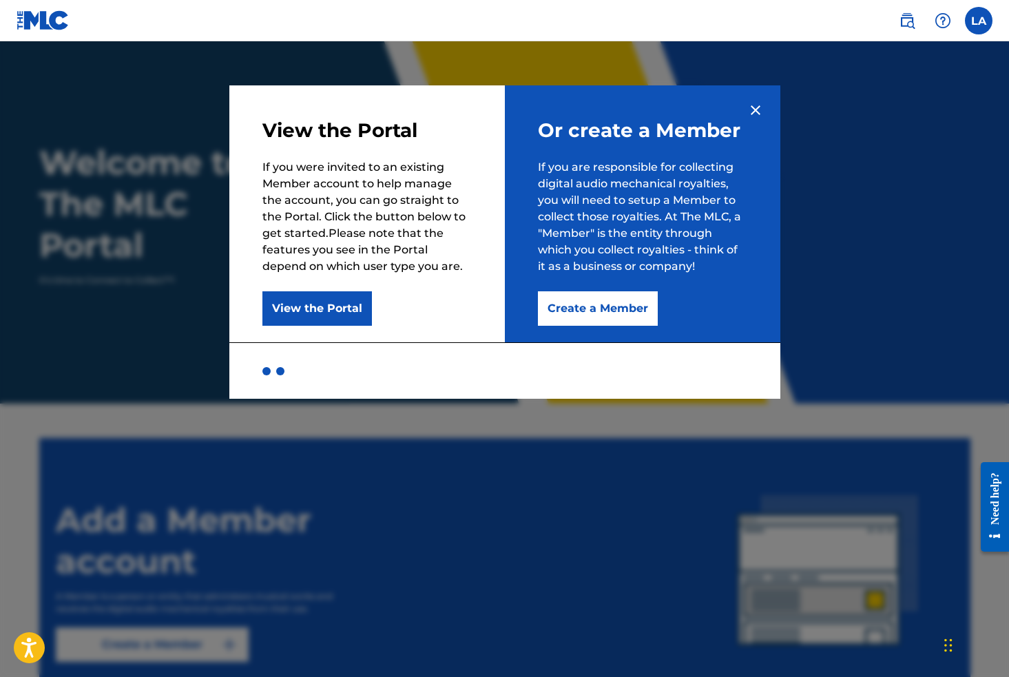
click at [600, 306] on button "Create a Member" at bounding box center [598, 308] width 120 height 34
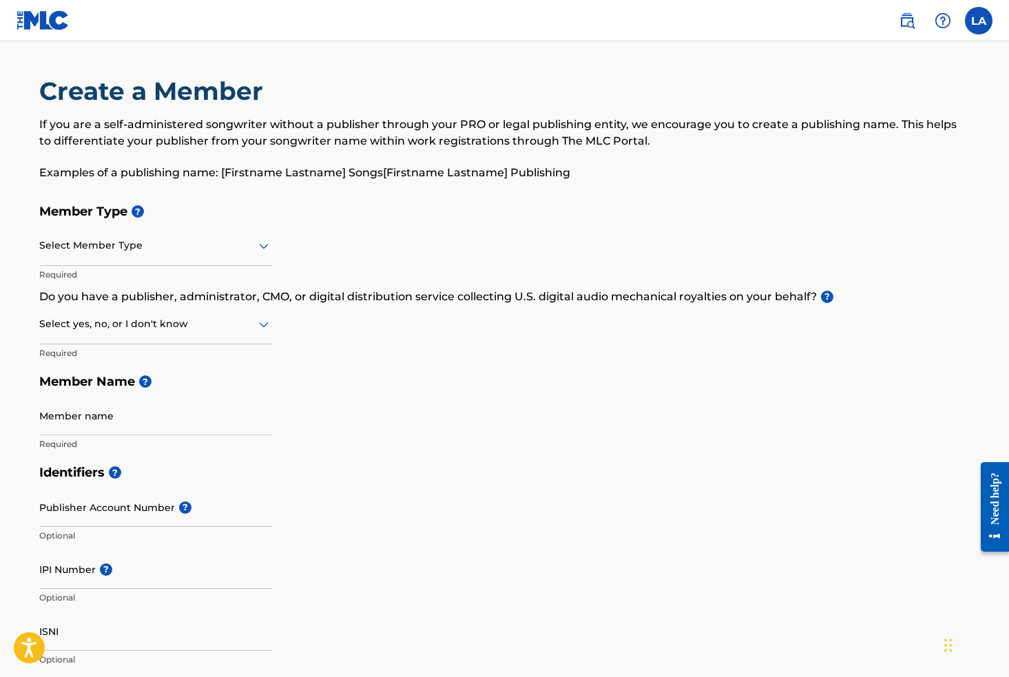
click at [257, 245] on icon at bounding box center [263, 246] width 17 height 17
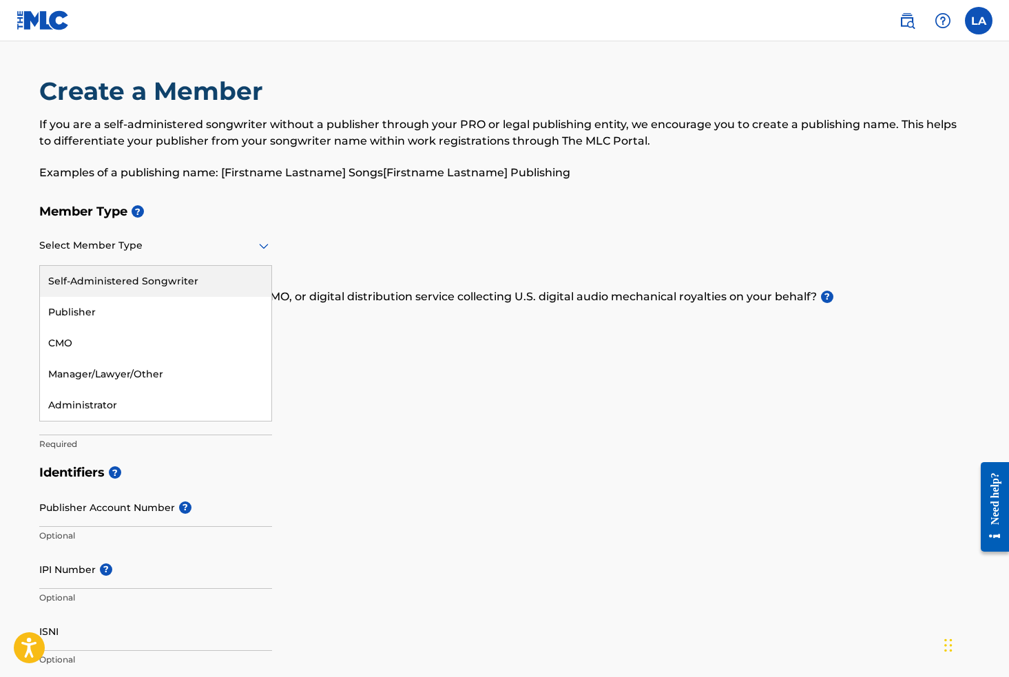
click at [171, 279] on div "Self-Administered Songwriter" at bounding box center [155, 281] width 231 height 31
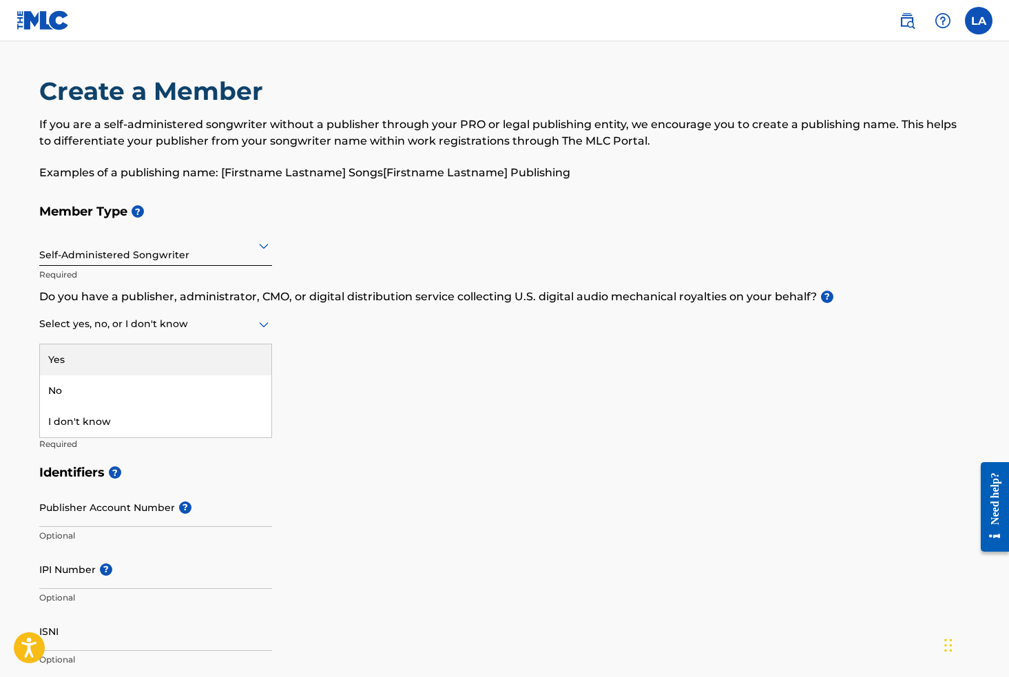
click at [264, 322] on icon at bounding box center [263, 324] width 17 height 17
click at [330, 317] on div "Member Type ? Self-Administered Songwriter Required Do you have a publisher, ad…" at bounding box center [504, 327] width 931 height 261
click at [262, 323] on icon at bounding box center [264, 325] width 10 height 6
click at [139, 357] on div "Yes" at bounding box center [155, 359] width 231 height 31
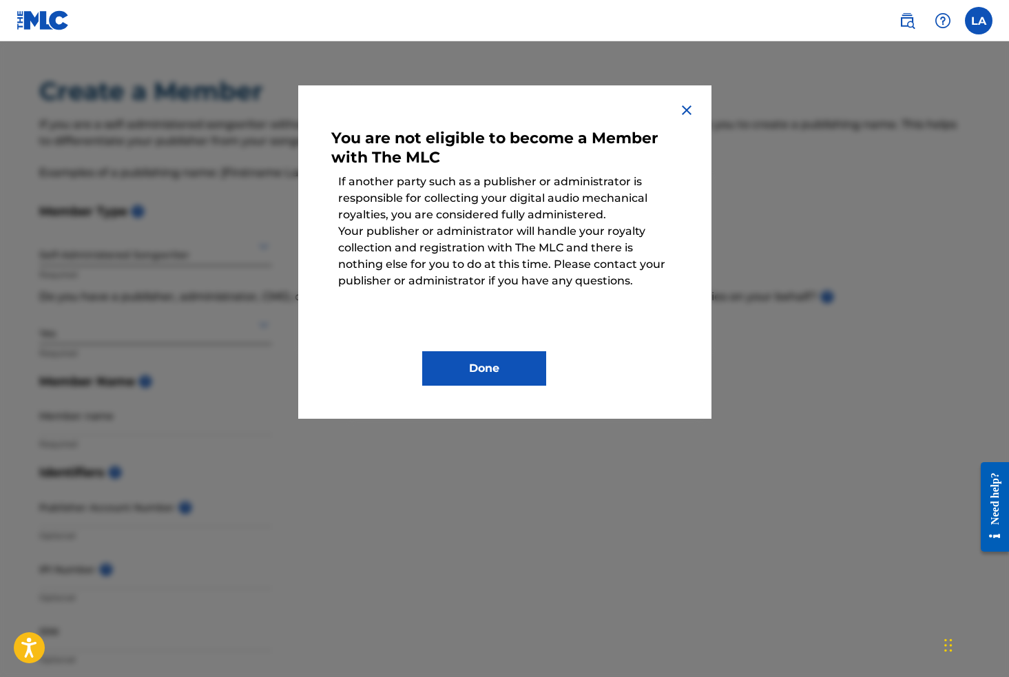
click at [686, 109] on img at bounding box center [686, 110] width 17 height 17
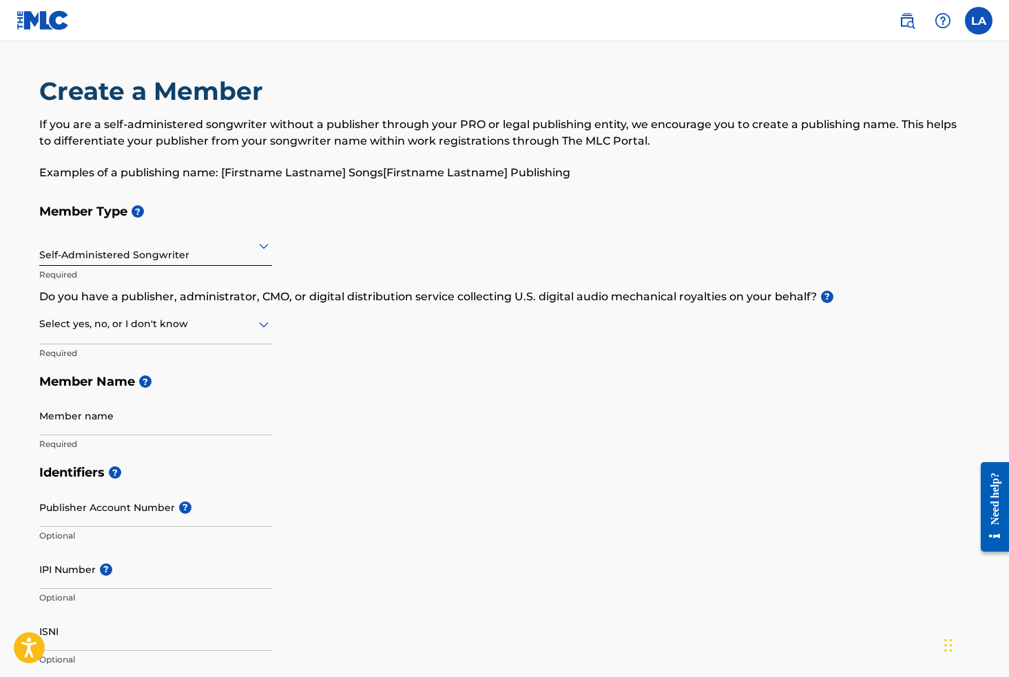
click at [263, 322] on icon at bounding box center [263, 324] width 17 height 17
click at [149, 390] on div "No" at bounding box center [155, 390] width 231 height 31
click at [264, 243] on icon at bounding box center [263, 246] width 17 height 17
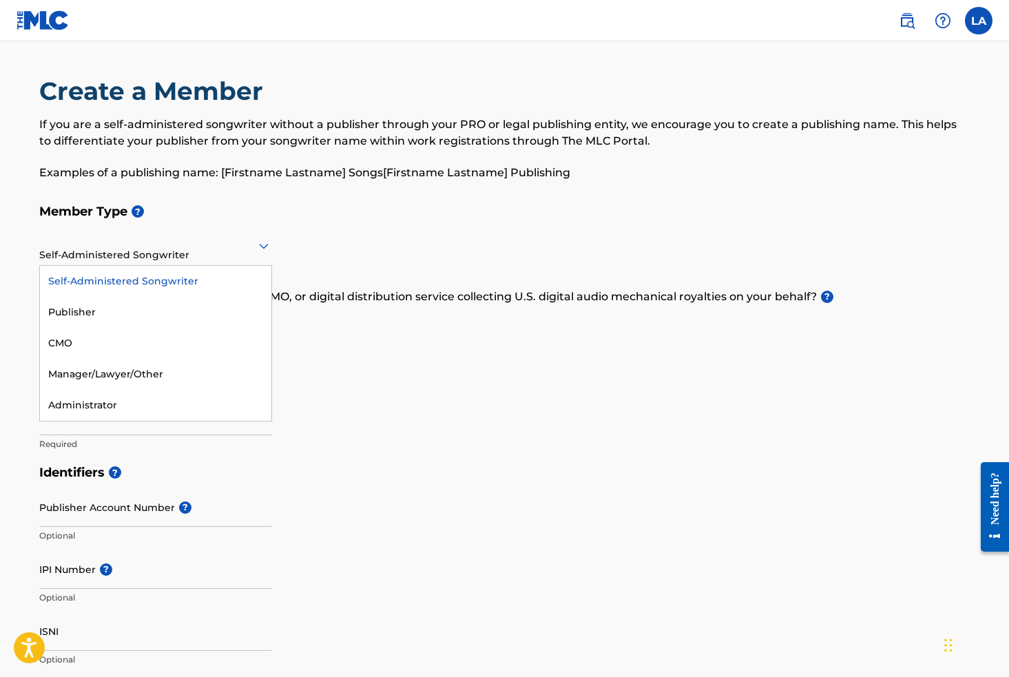
click at [264, 243] on icon at bounding box center [263, 246] width 17 height 17
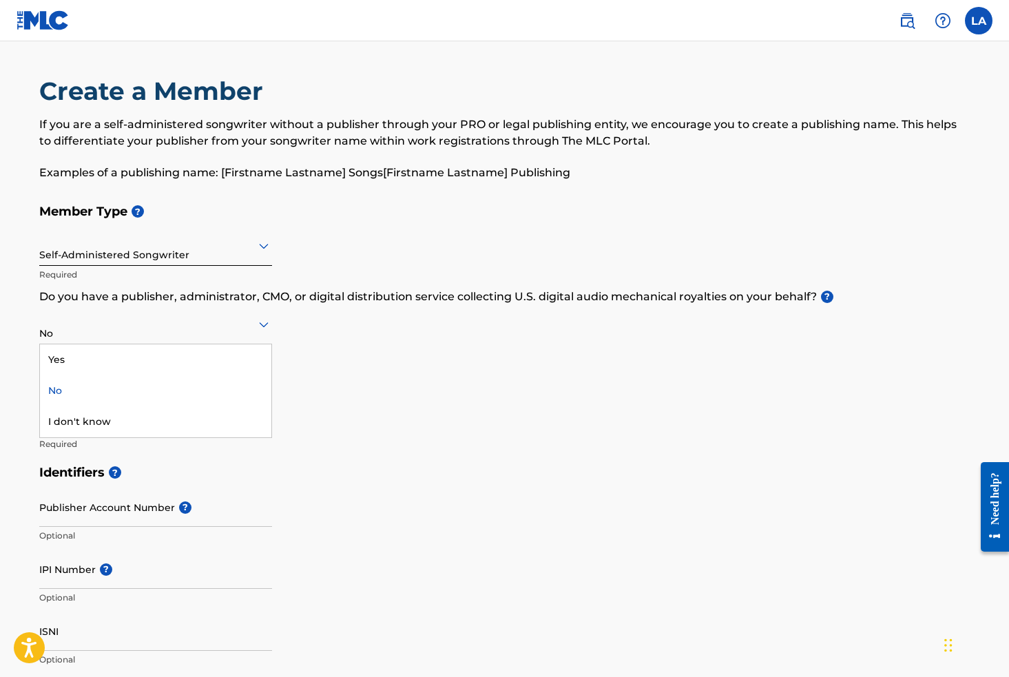
click at [262, 323] on icon at bounding box center [264, 325] width 10 height 6
click at [220, 348] on div "Yes" at bounding box center [155, 359] width 231 height 31
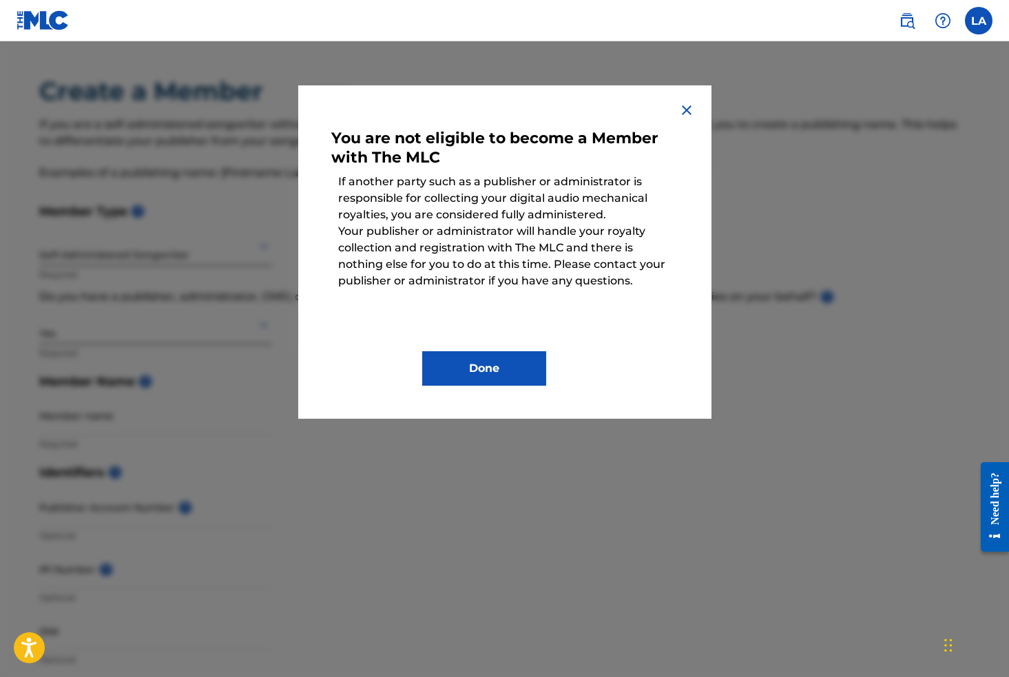
click at [687, 107] on img at bounding box center [686, 110] width 17 height 17
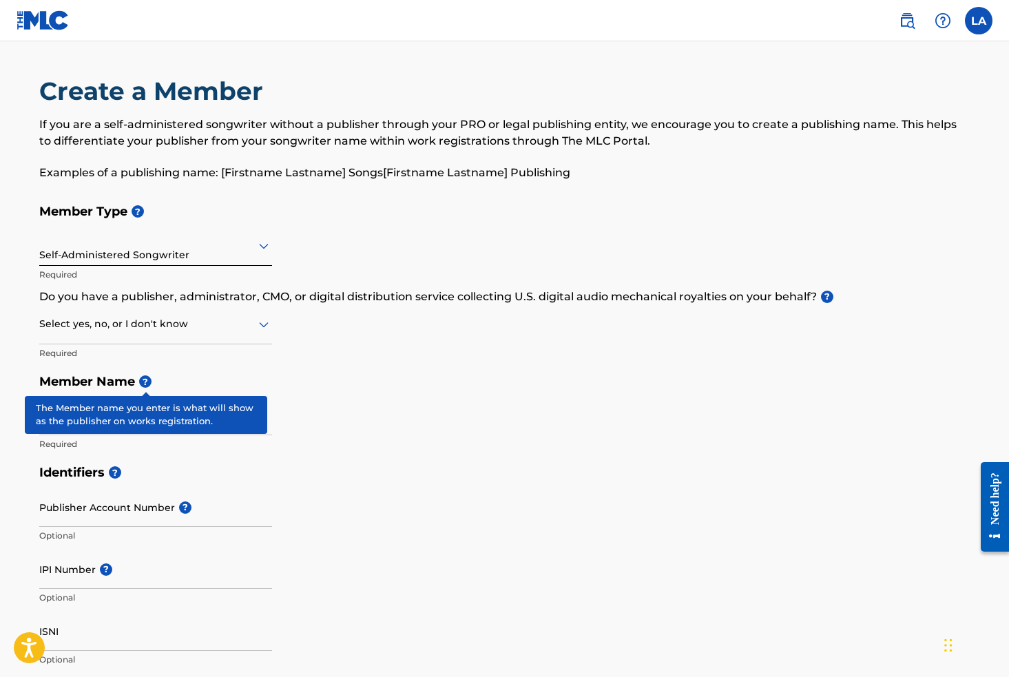
click at [145, 383] on span "?" at bounding box center [145, 381] width 12 height 12
